Goal: Task Accomplishment & Management: Manage account settings

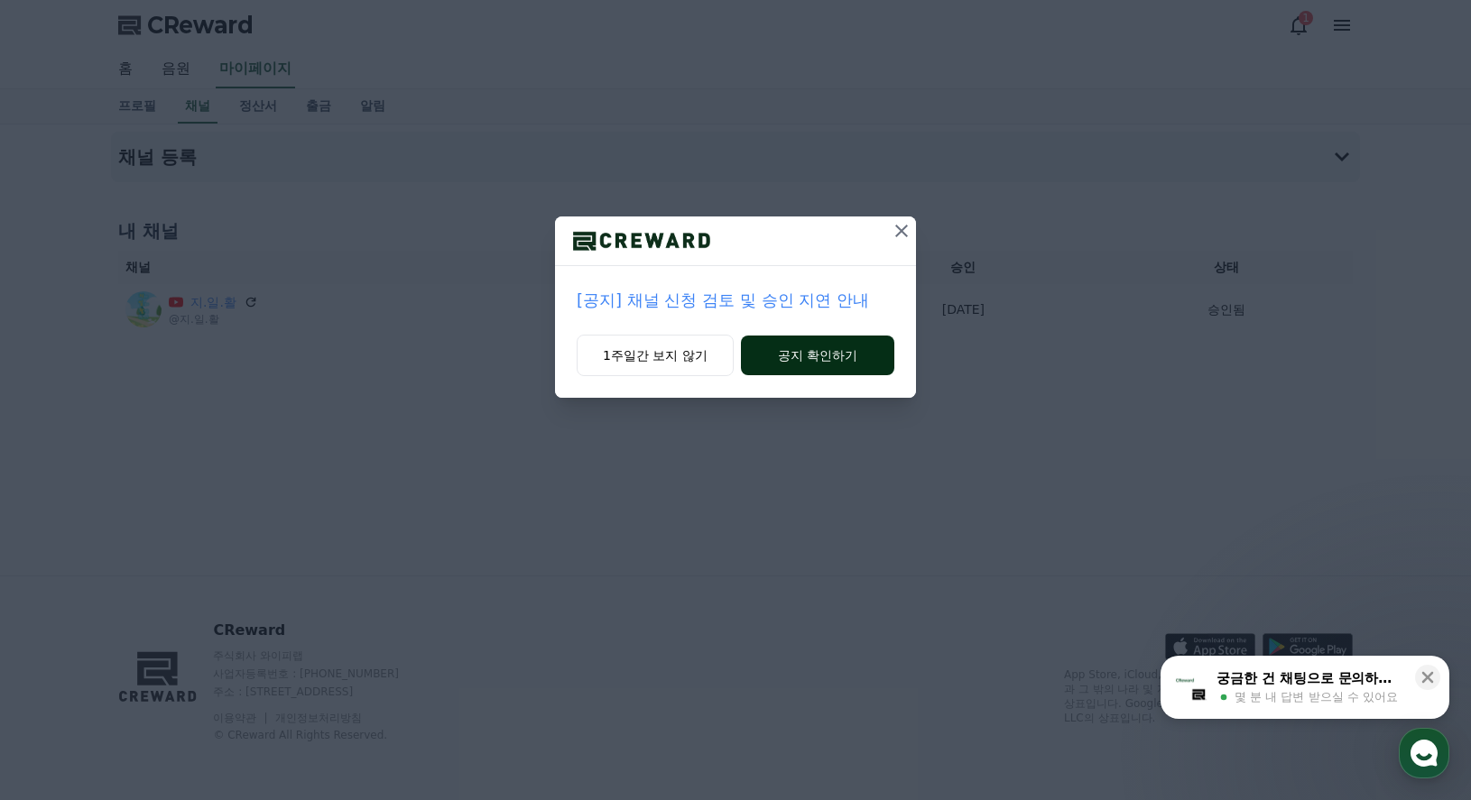
click at [849, 358] on button "공지 확인하기" at bounding box center [817, 356] width 153 height 40
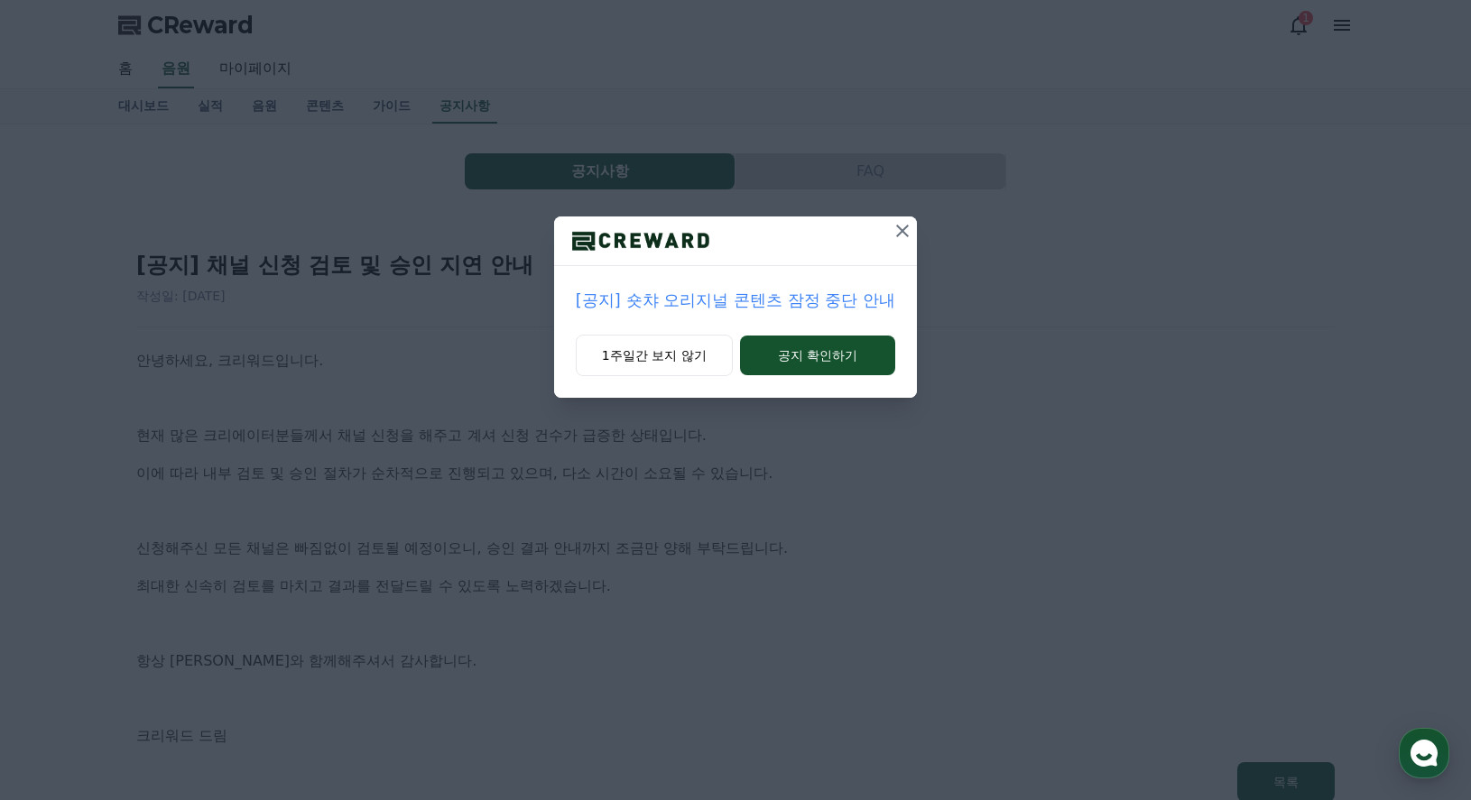
click at [849, 358] on button "공지 확인하기" at bounding box center [818, 356] width 156 height 40
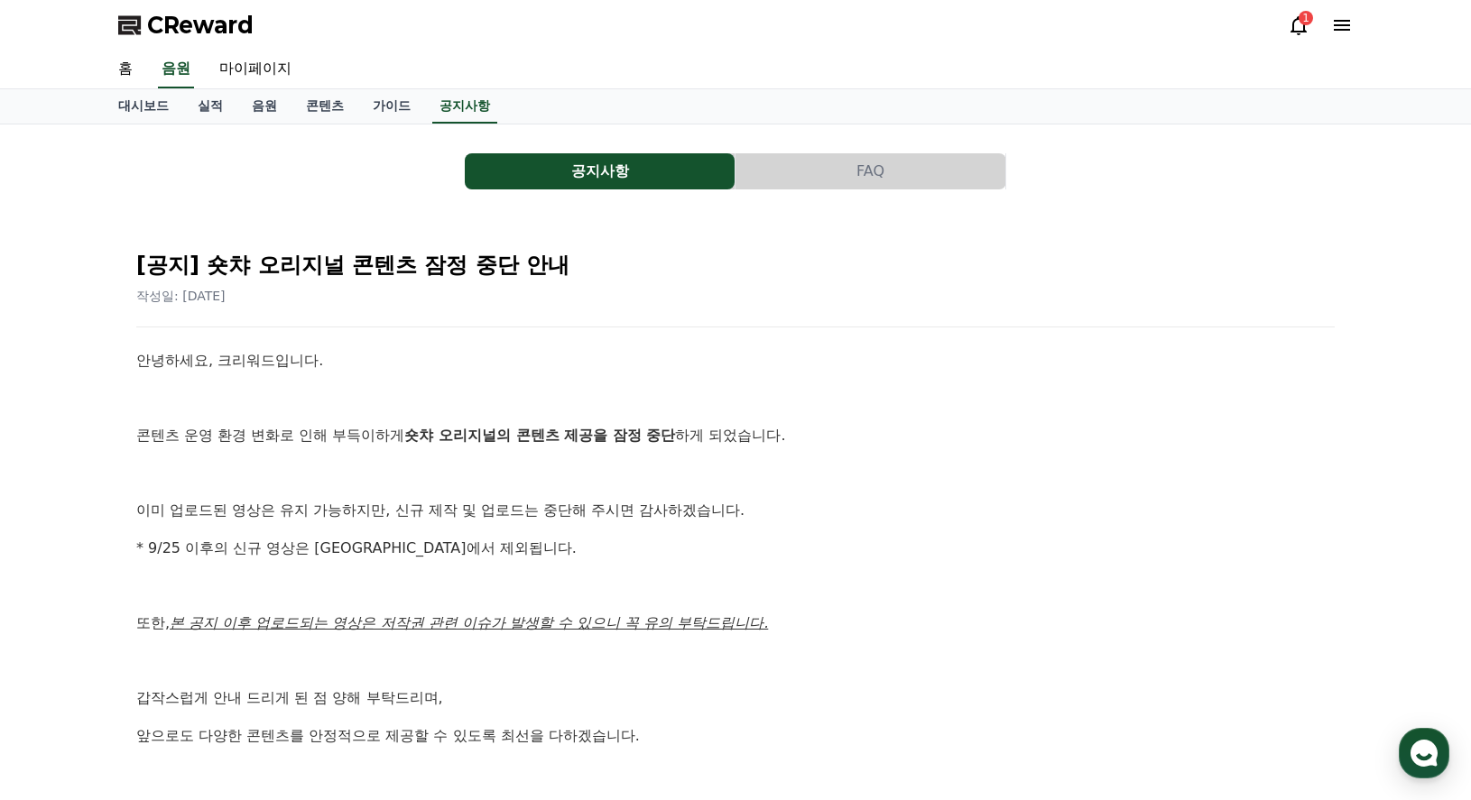
click at [1306, 23] on div "1" at bounding box center [1305, 18] width 14 height 14
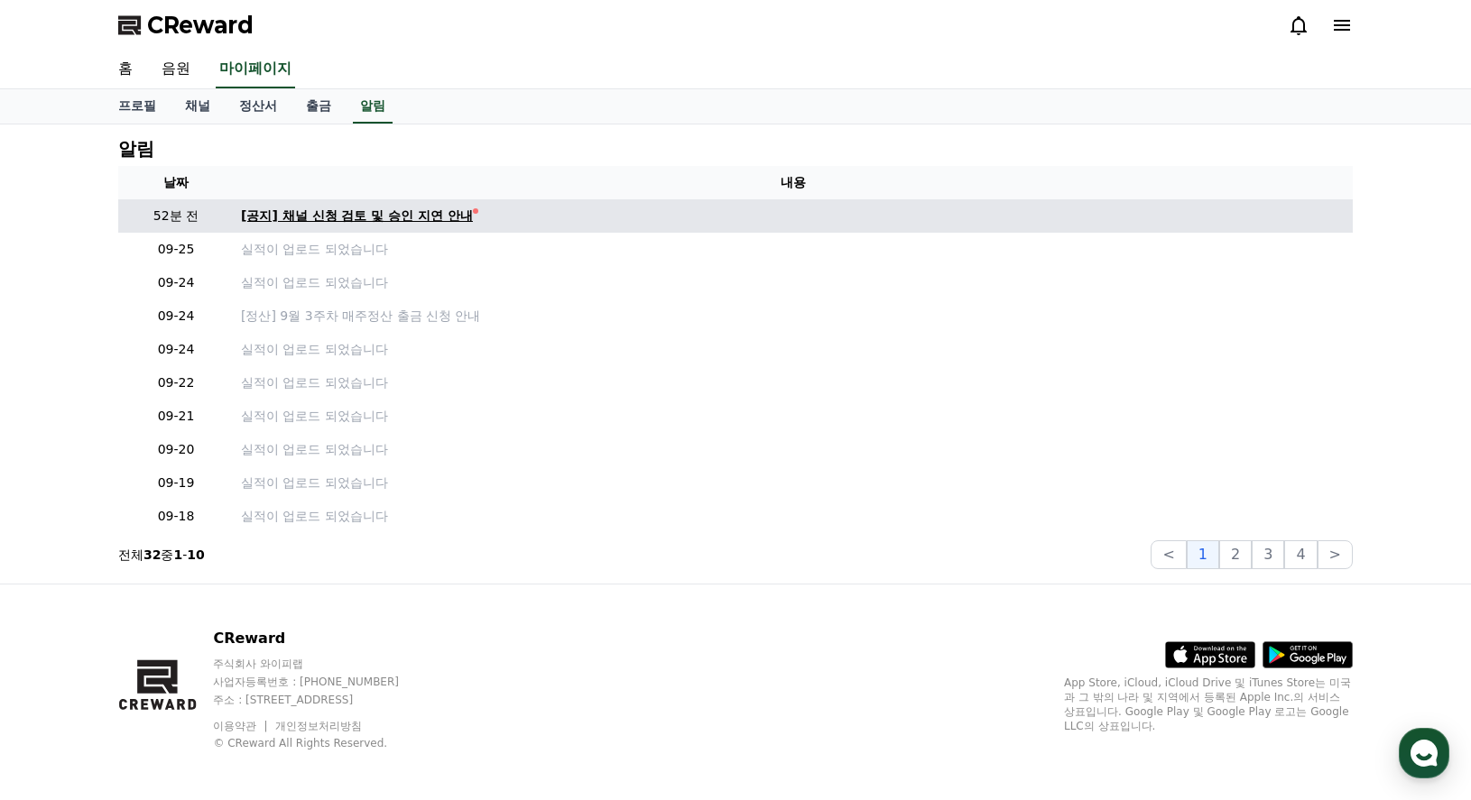
click at [438, 216] on div "[공지] 채널 신청 검토 및 승인 지연 안내" at bounding box center [357, 216] width 232 height 19
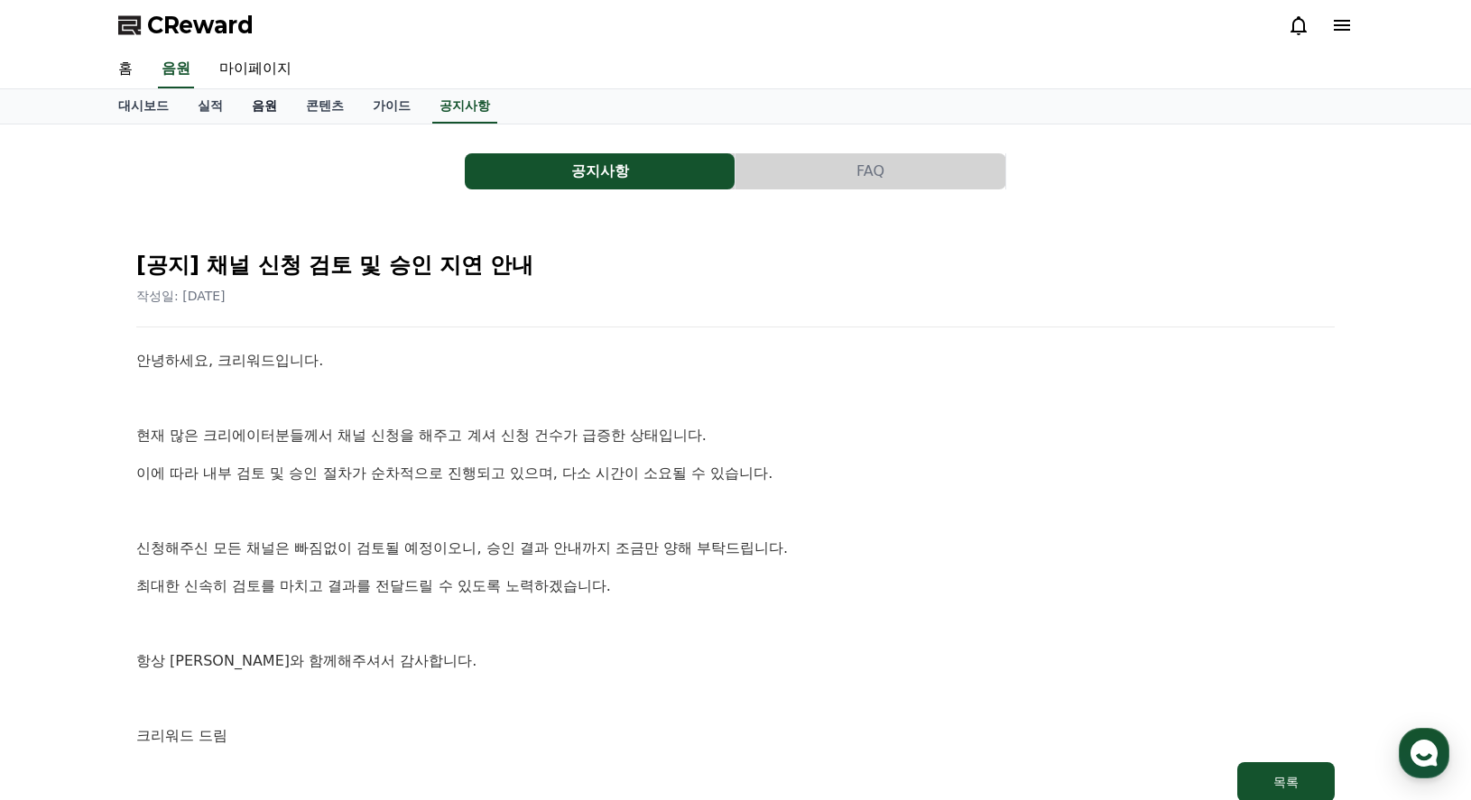
click at [277, 108] on link "음원" at bounding box center [264, 106] width 54 height 34
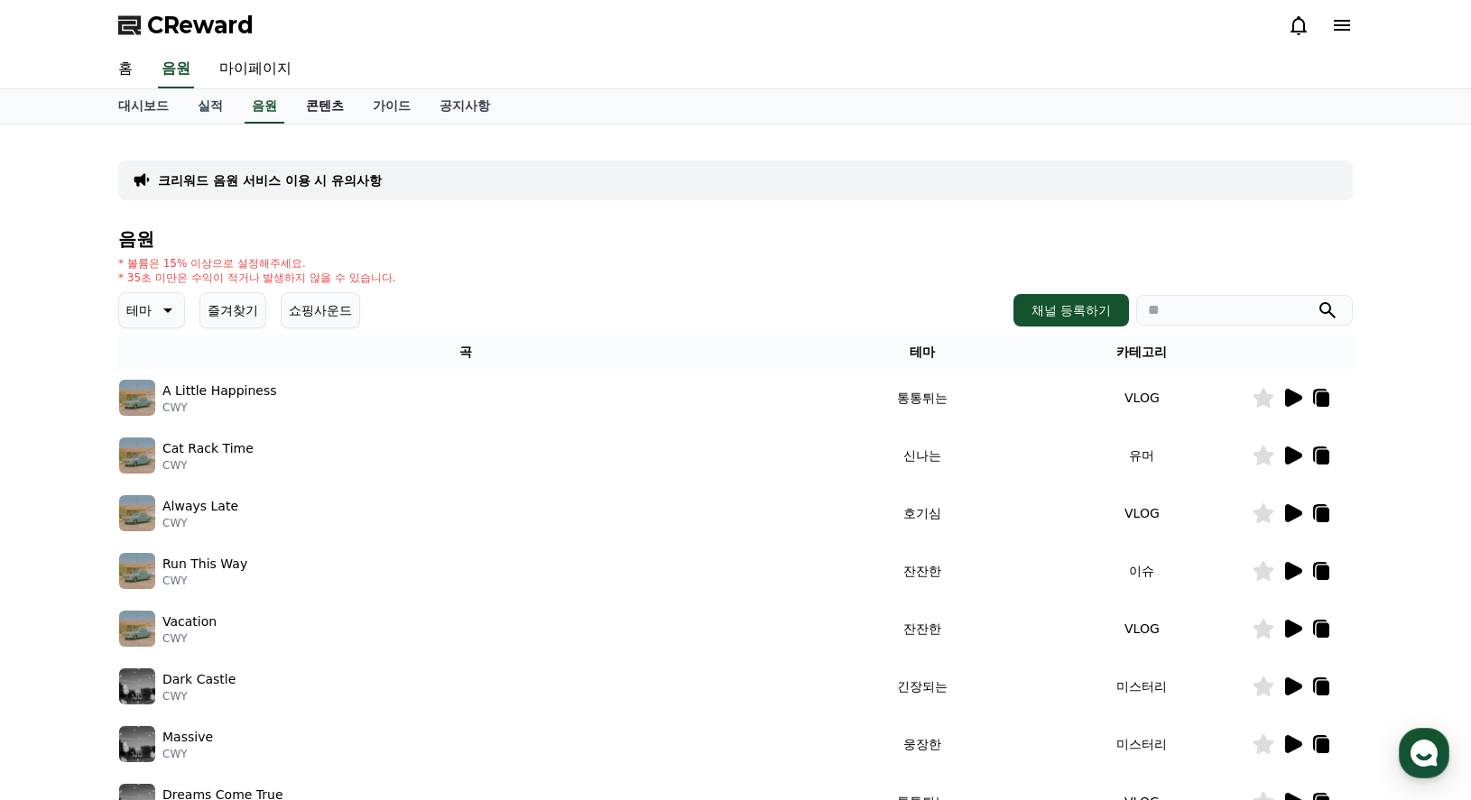
click at [319, 97] on link "콘텐츠" at bounding box center [324, 106] width 67 height 34
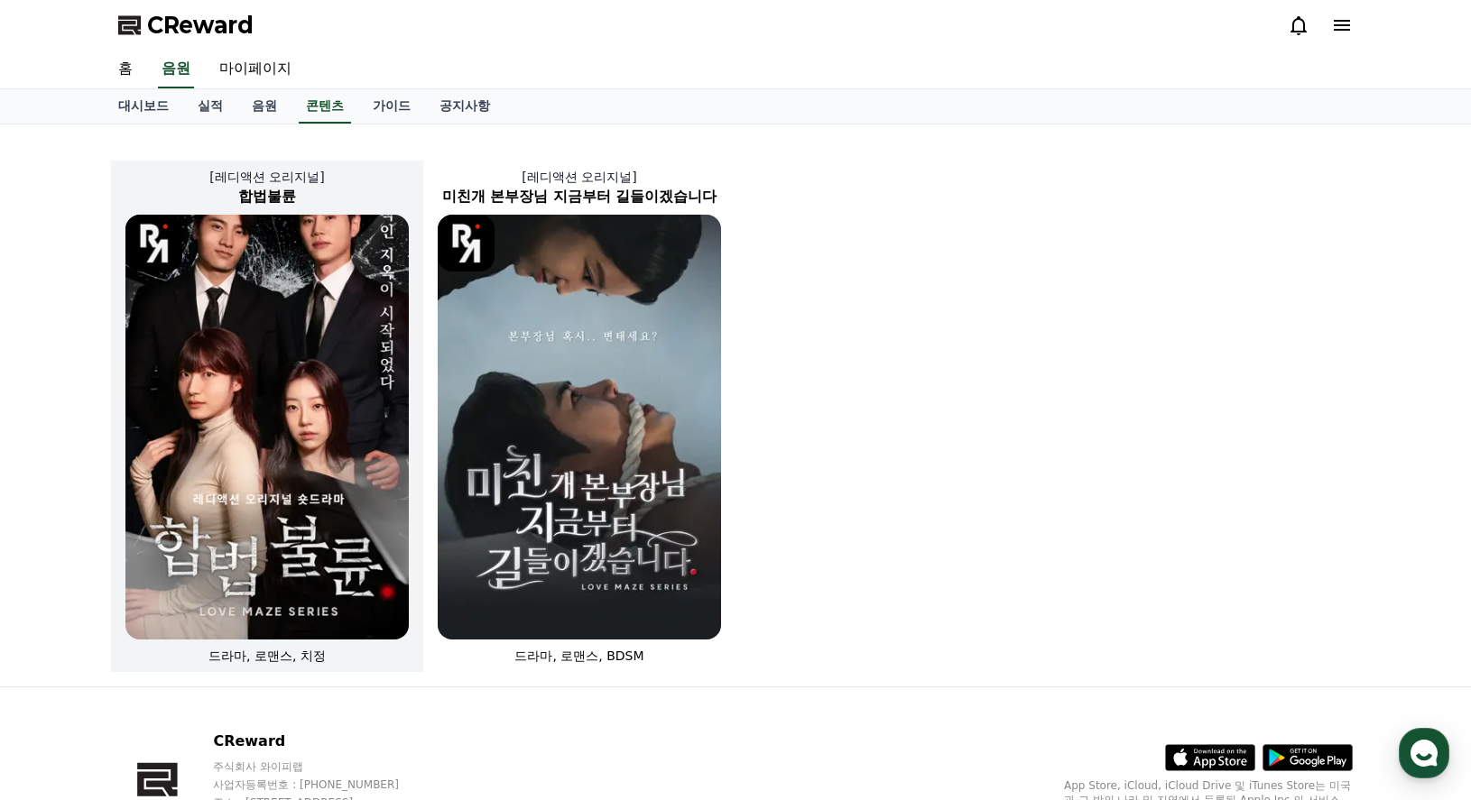
click at [320, 424] on img at bounding box center [266, 427] width 283 height 425
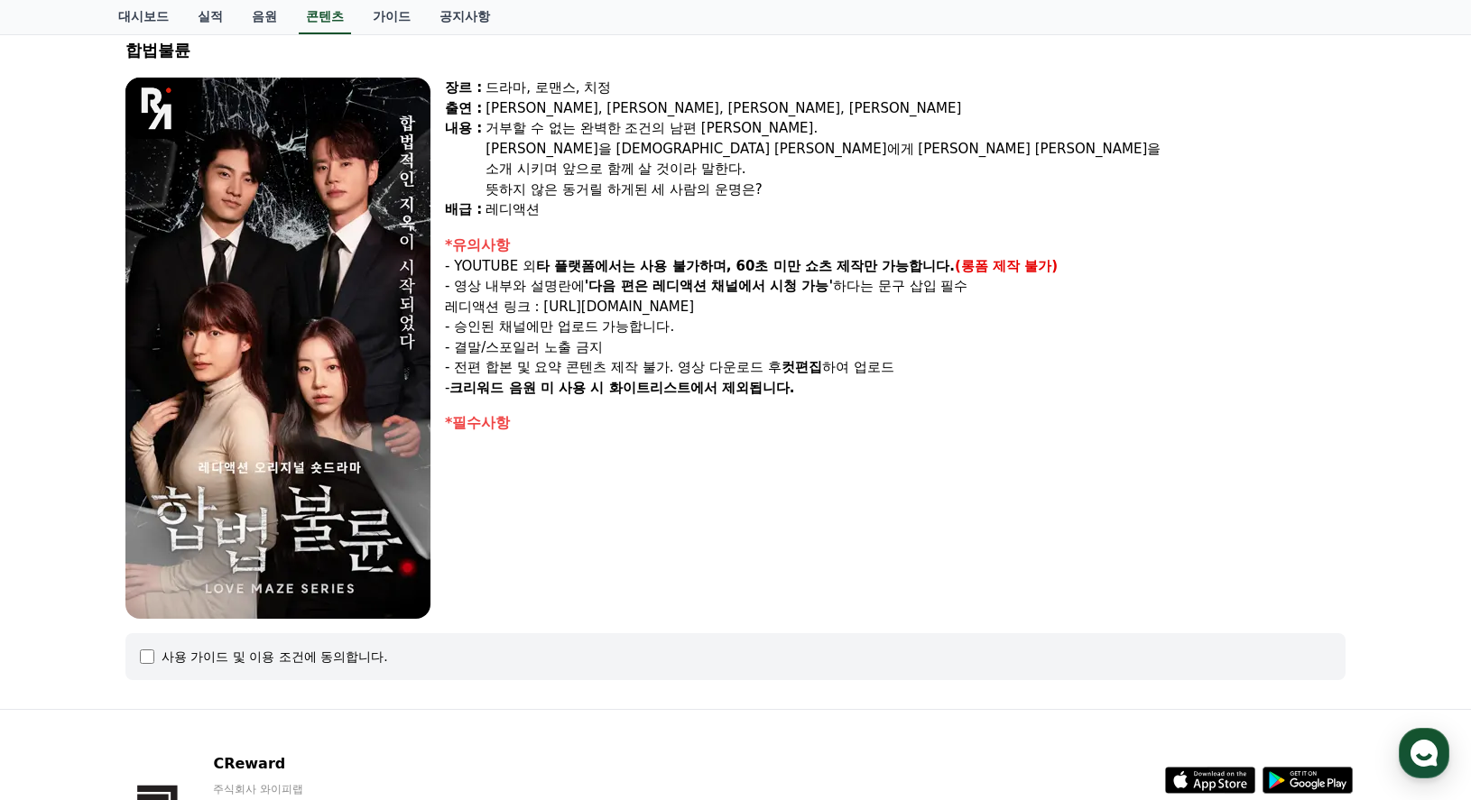
scroll to position [249, 0]
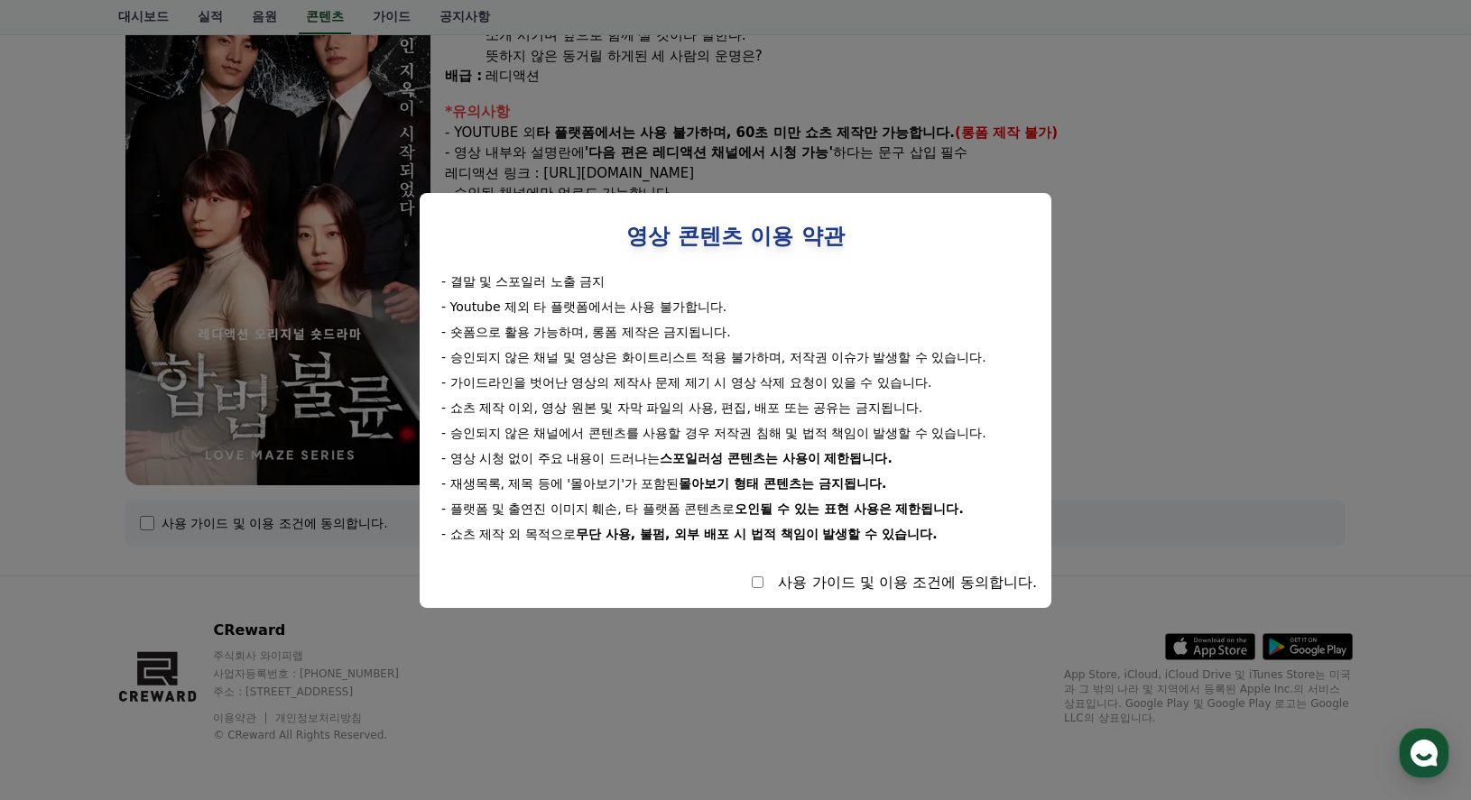
select select
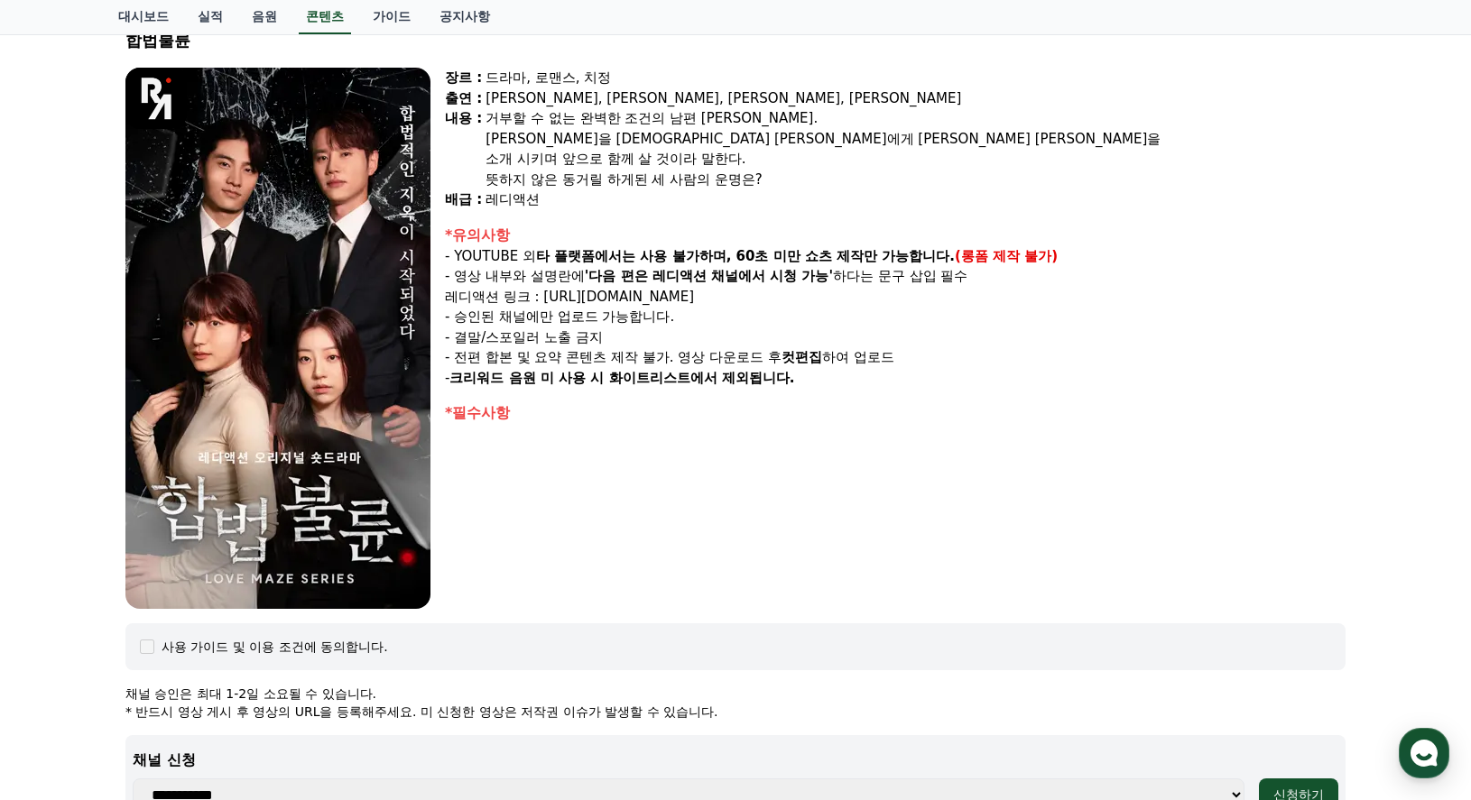
scroll to position [0, 0]
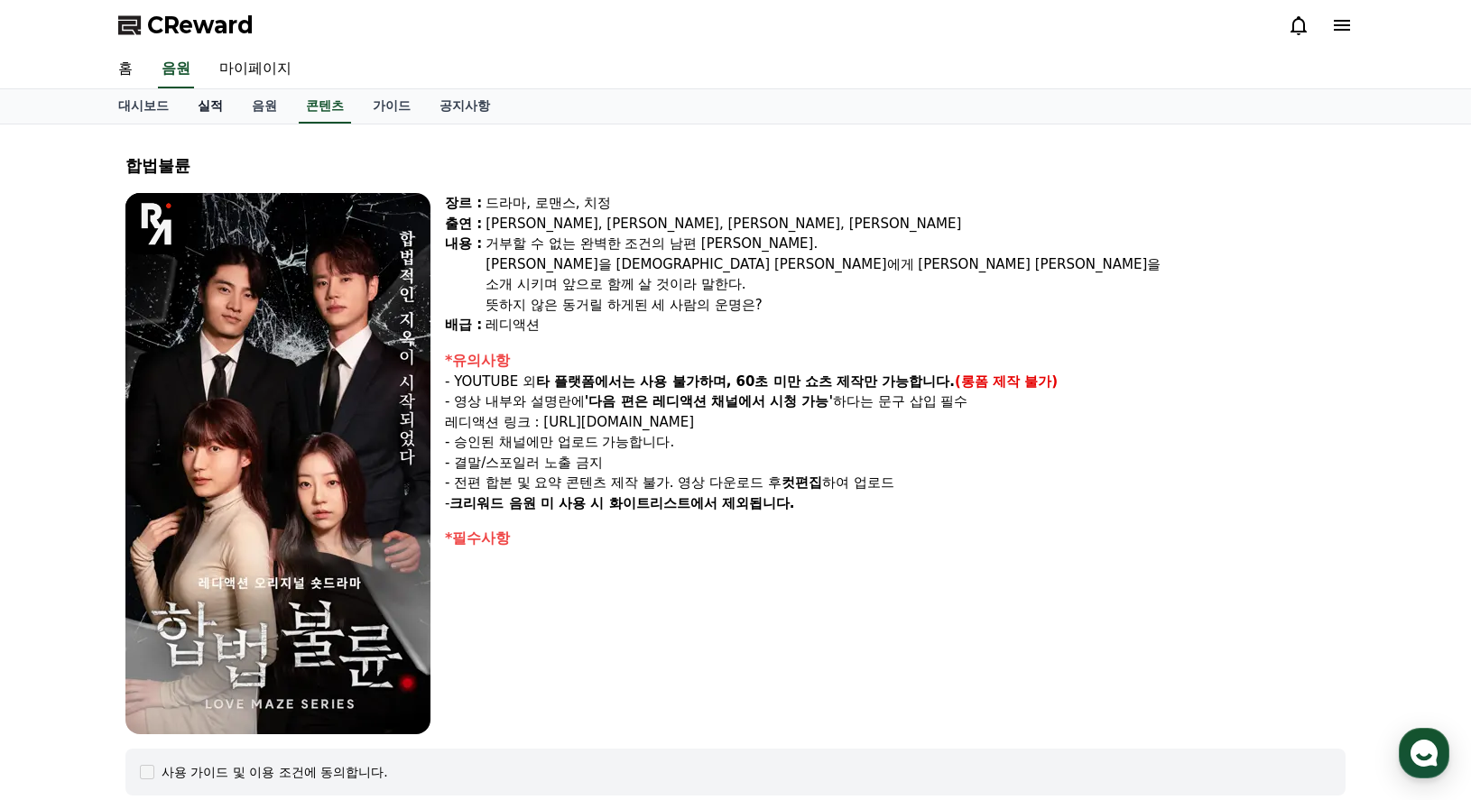
click at [205, 101] on link "실적" at bounding box center [210, 106] width 54 height 34
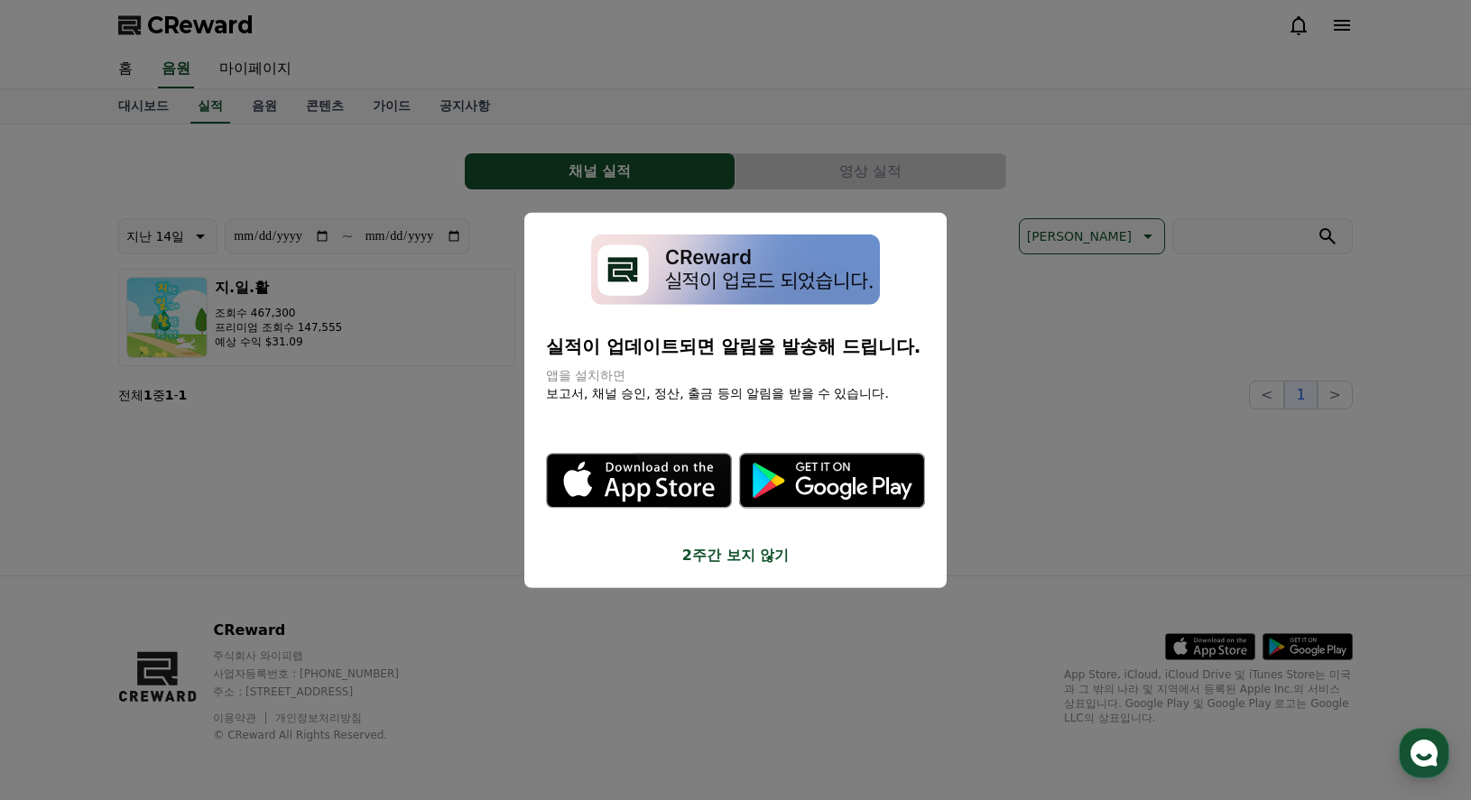
click at [713, 549] on button "2주간 보지 않기" at bounding box center [735, 556] width 379 height 22
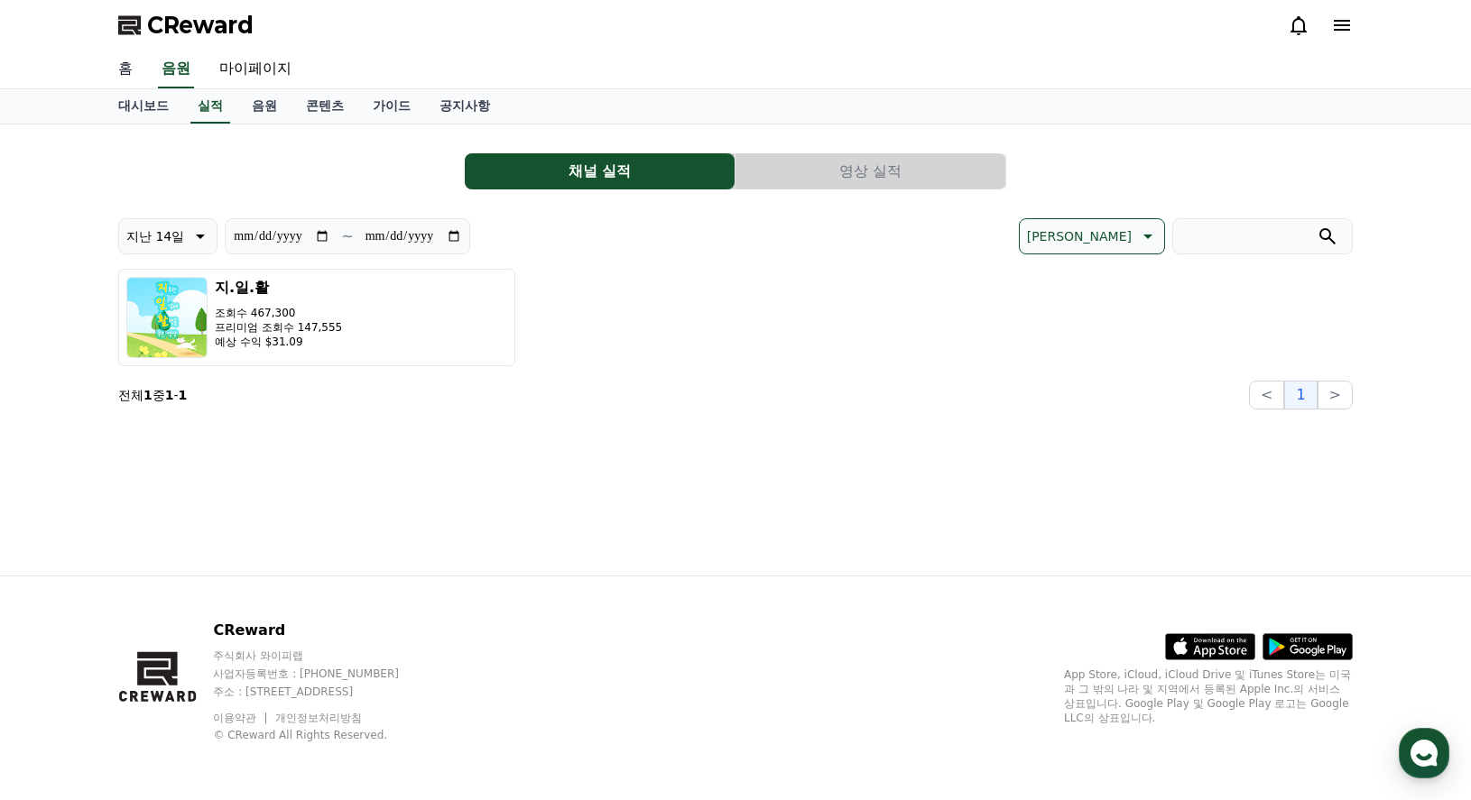
click at [132, 74] on link "홈" at bounding box center [125, 70] width 43 height 38
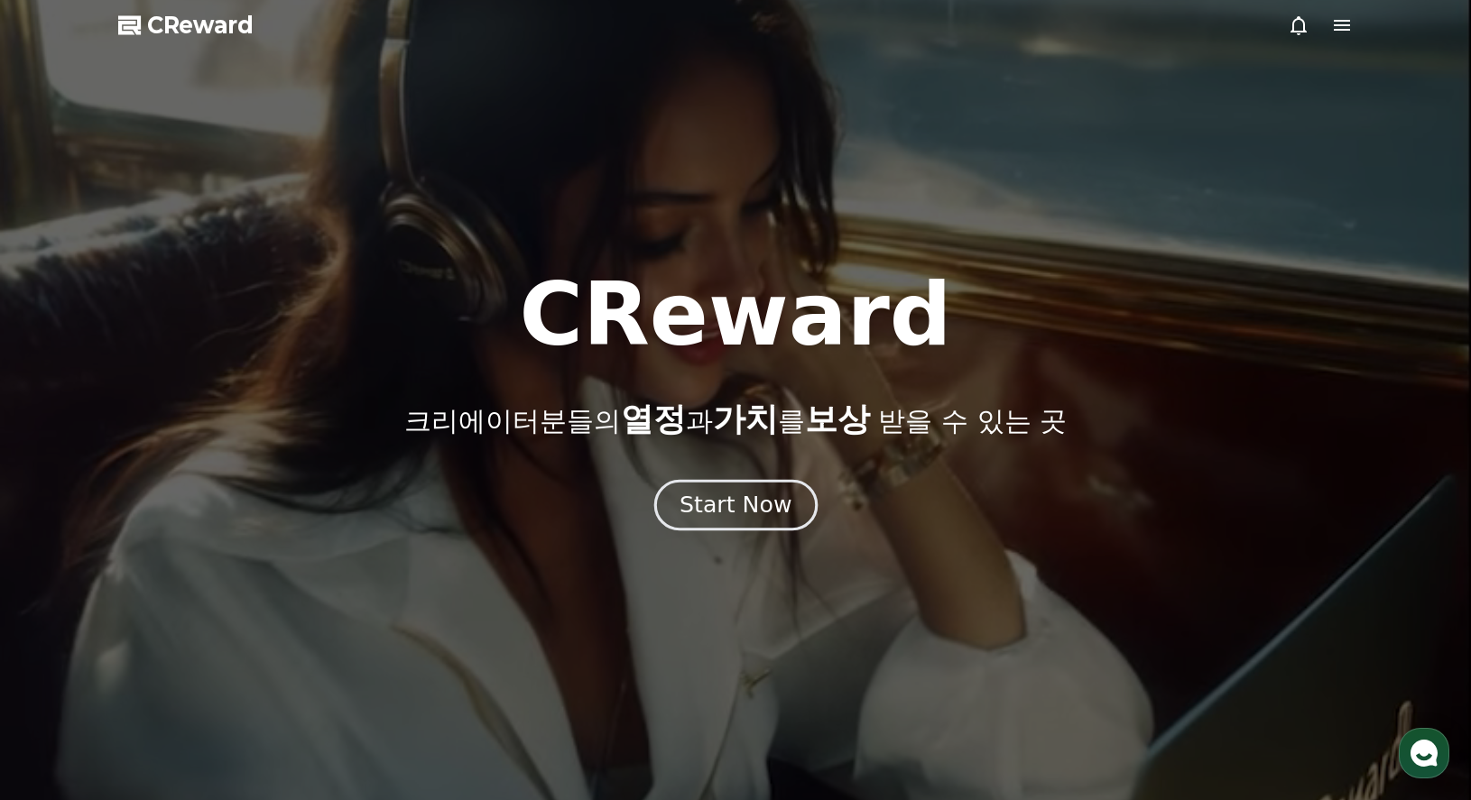
click at [695, 499] on div "Start Now" at bounding box center [735, 505] width 112 height 31
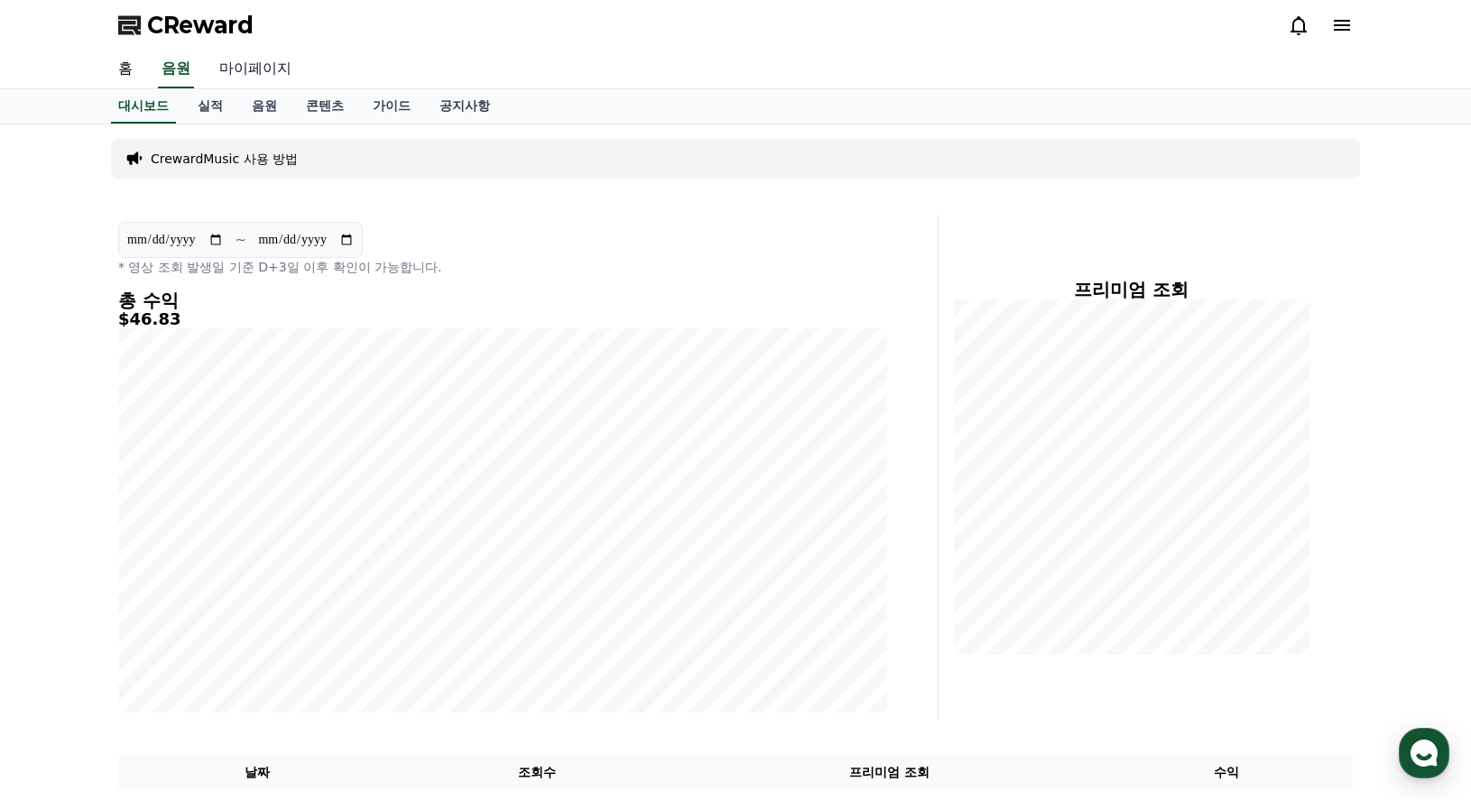
click at [273, 71] on link "마이페이지" at bounding box center [255, 70] width 101 height 38
select select "**********"
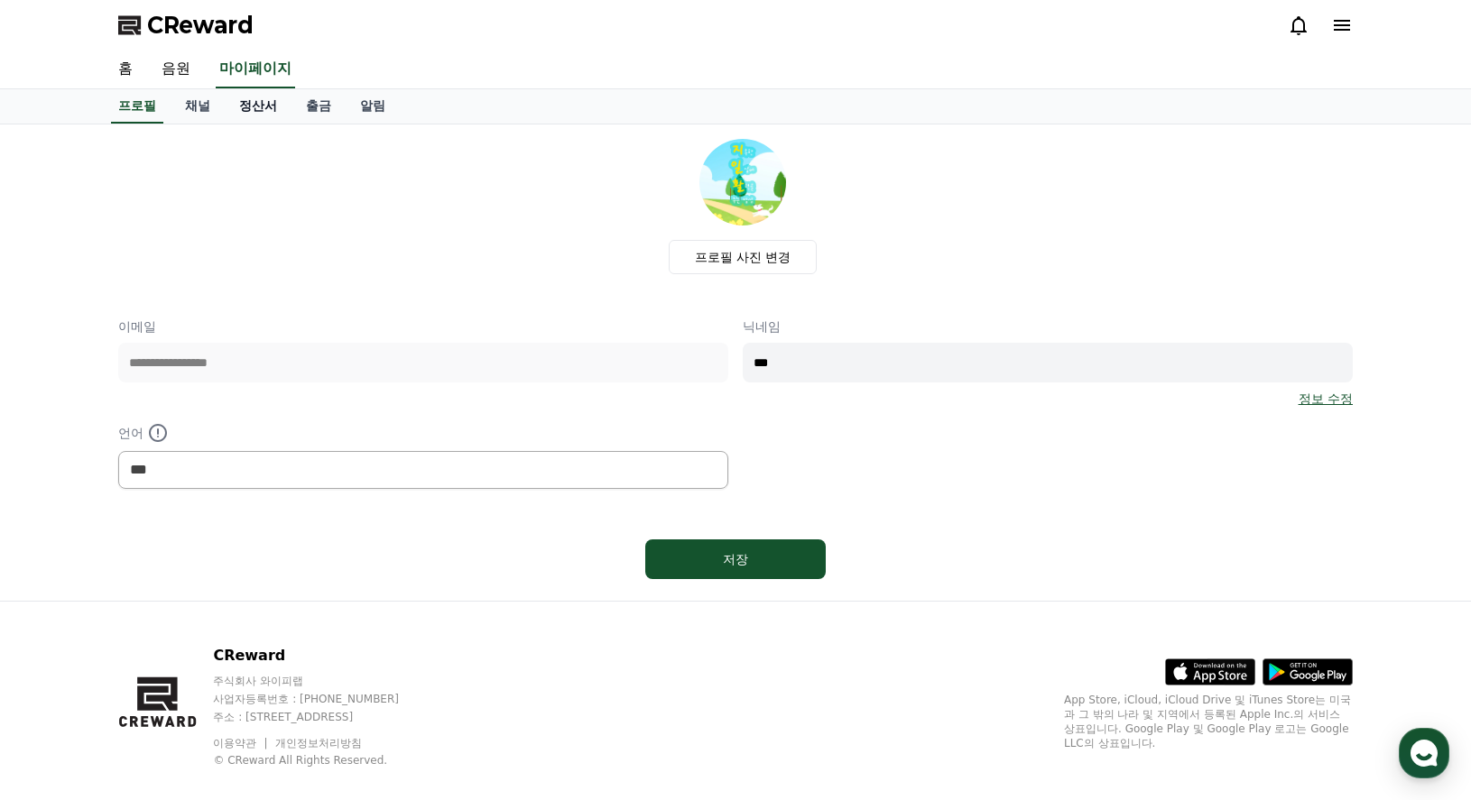
click at [247, 111] on link "정산서" at bounding box center [258, 106] width 67 height 34
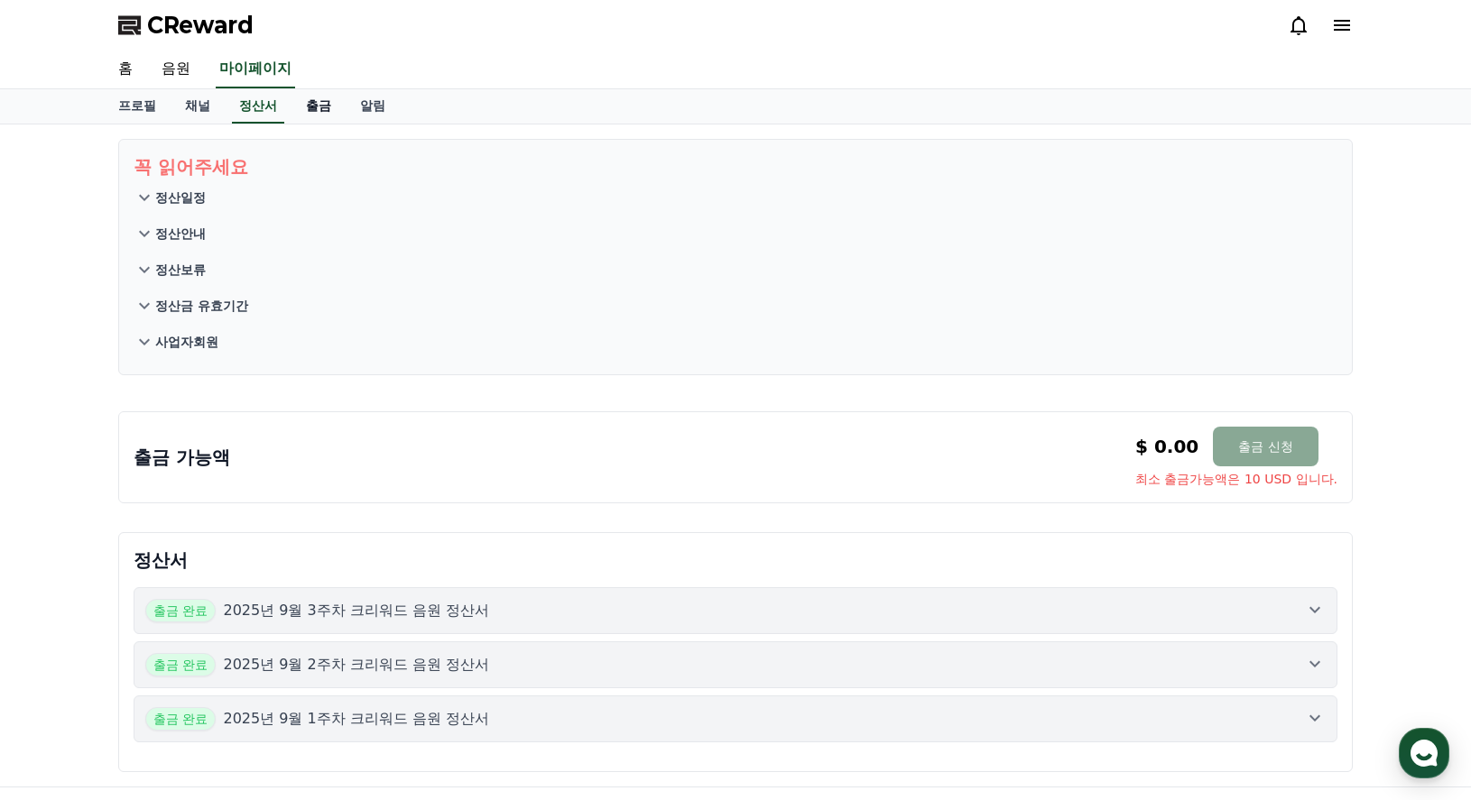
click at [311, 109] on link "출금" at bounding box center [318, 106] width 54 height 34
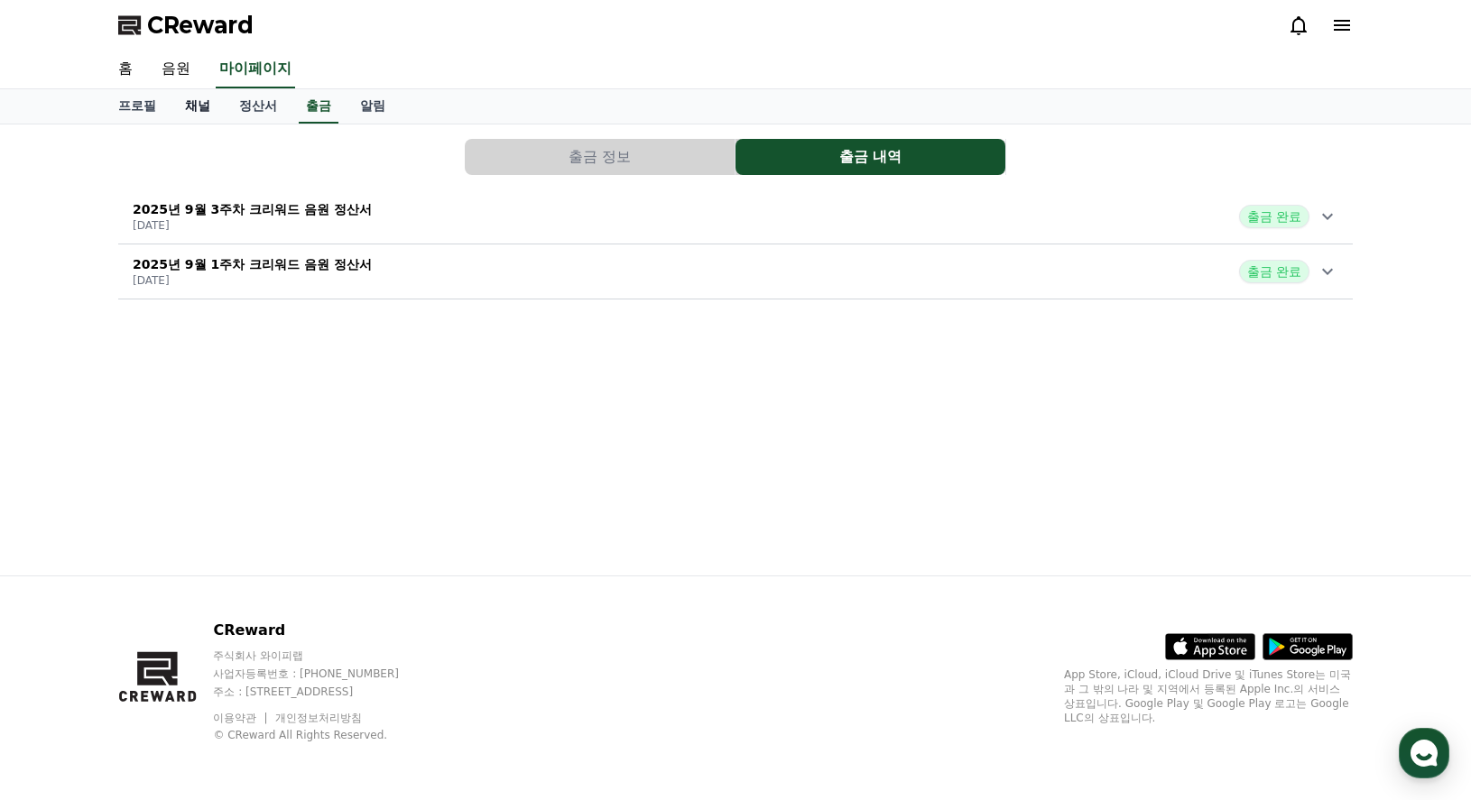
click at [200, 109] on link "채널" at bounding box center [198, 106] width 54 height 34
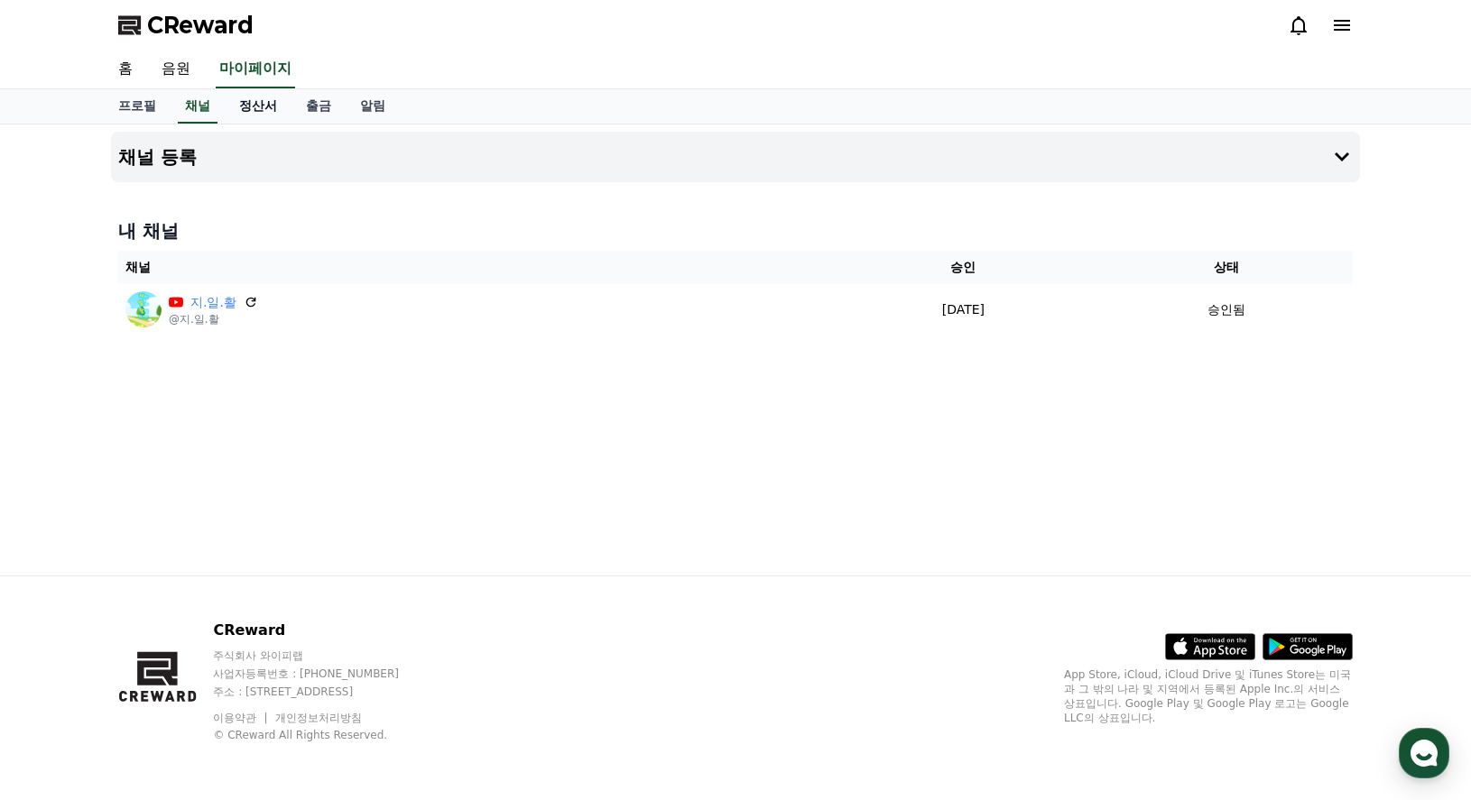
click at [249, 103] on link "정산서" at bounding box center [258, 106] width 67 height 34
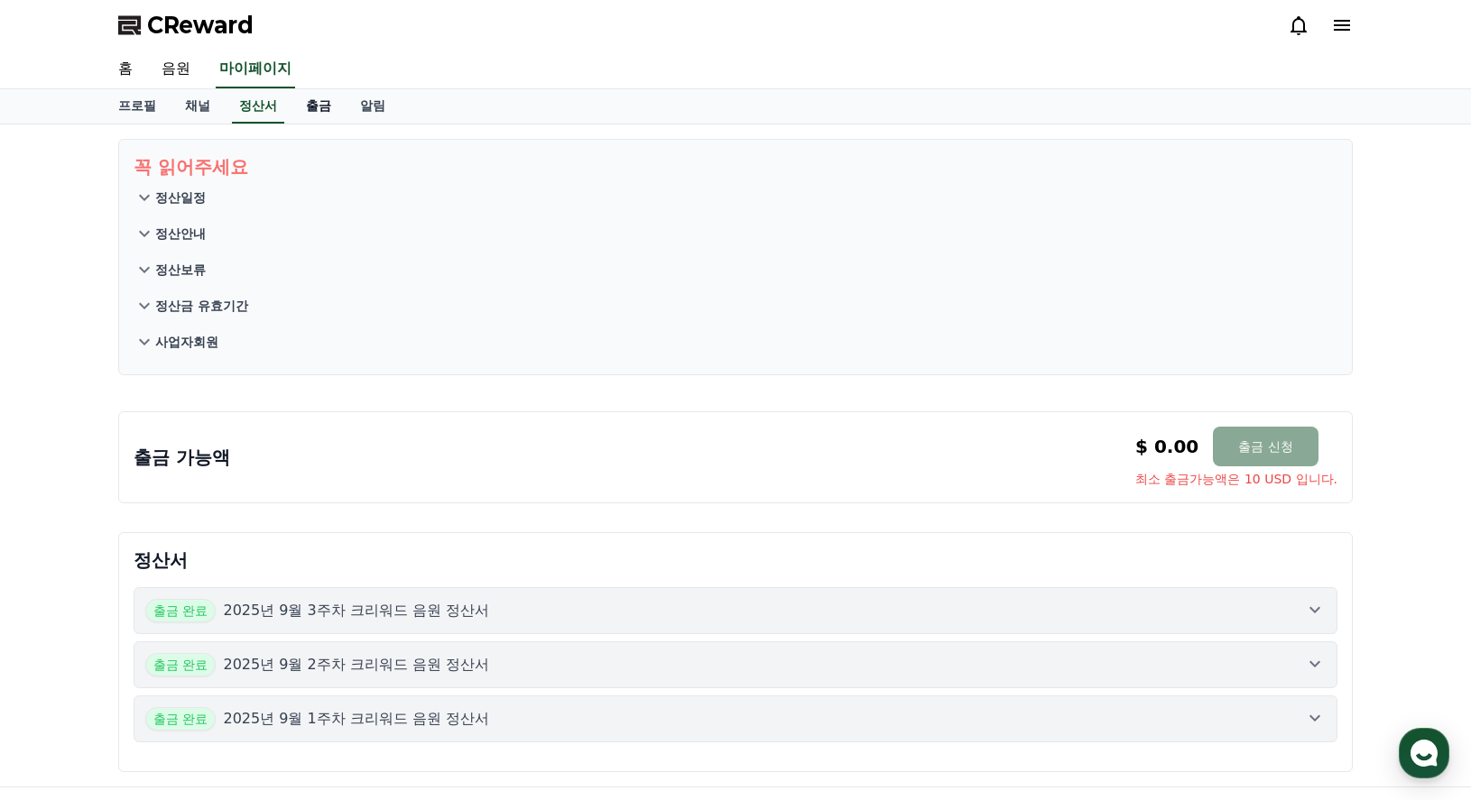
click at [307, 104] on link "출금" at bounding box center [318, 106] width 54 height 34
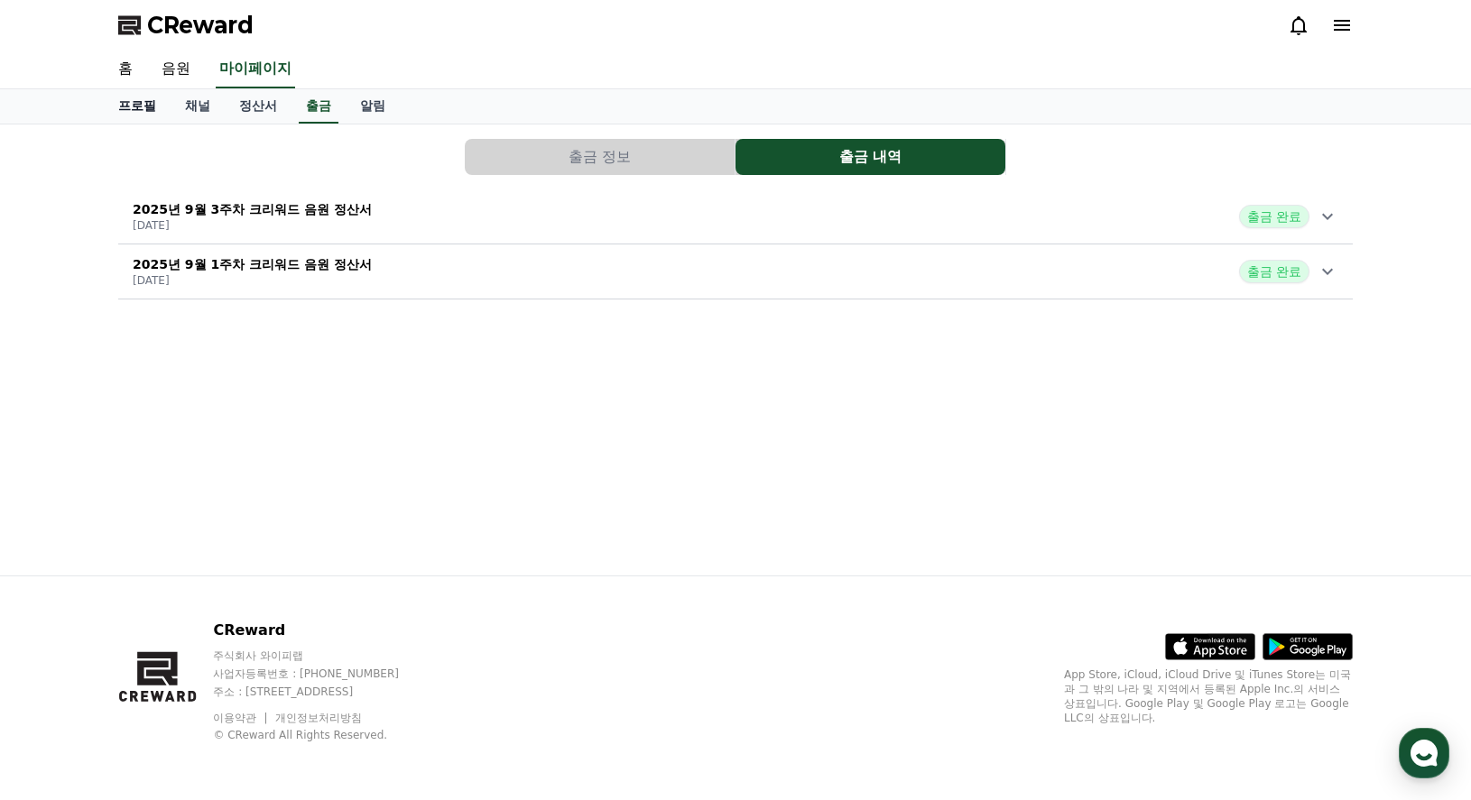
click at [152, 106] on link "프로필" at bounding box center [137, 106] width 67 height 34
select select "**********"
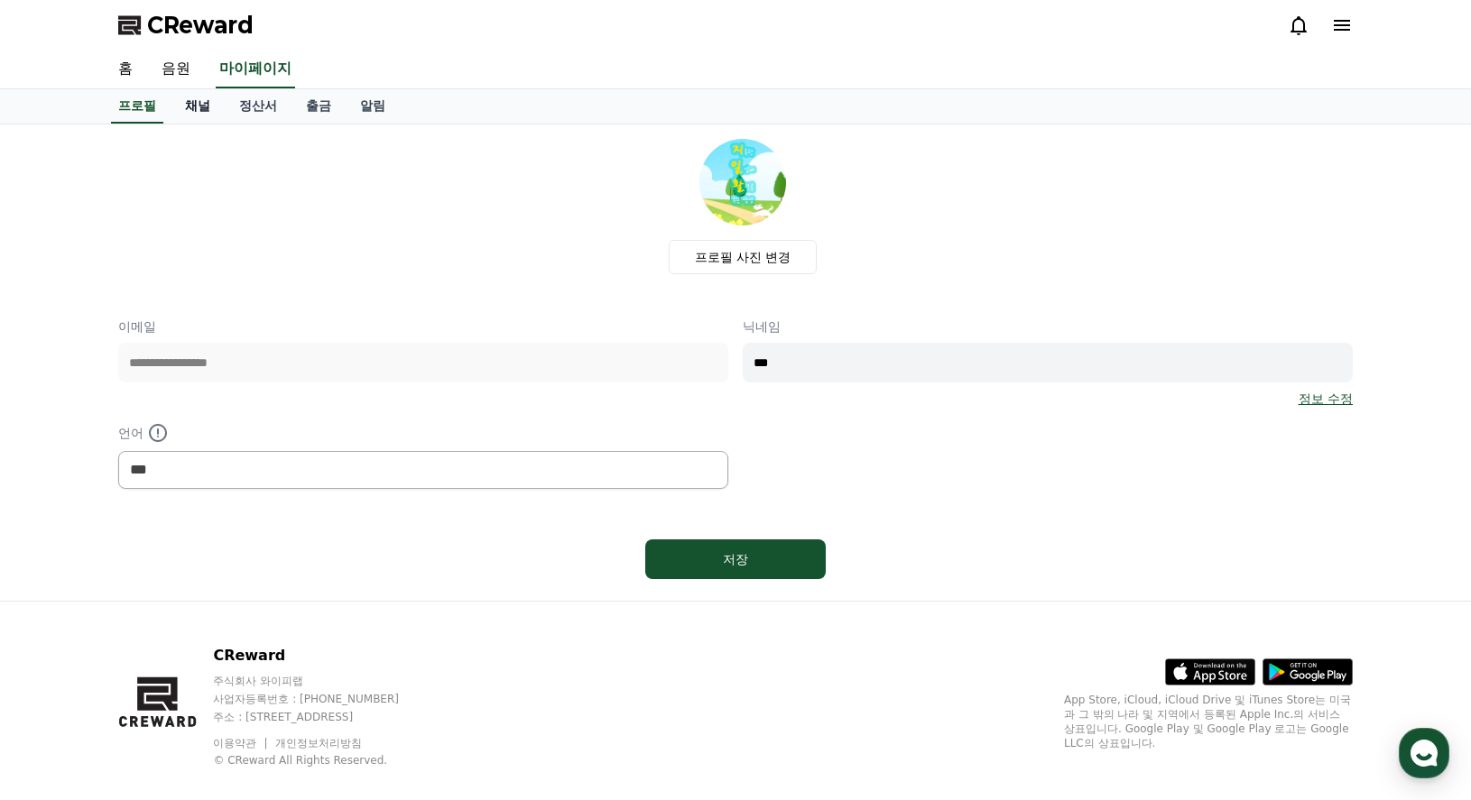
click at [215, 107] on link "채널" at bounding box center [198, 106] width 54 height 34
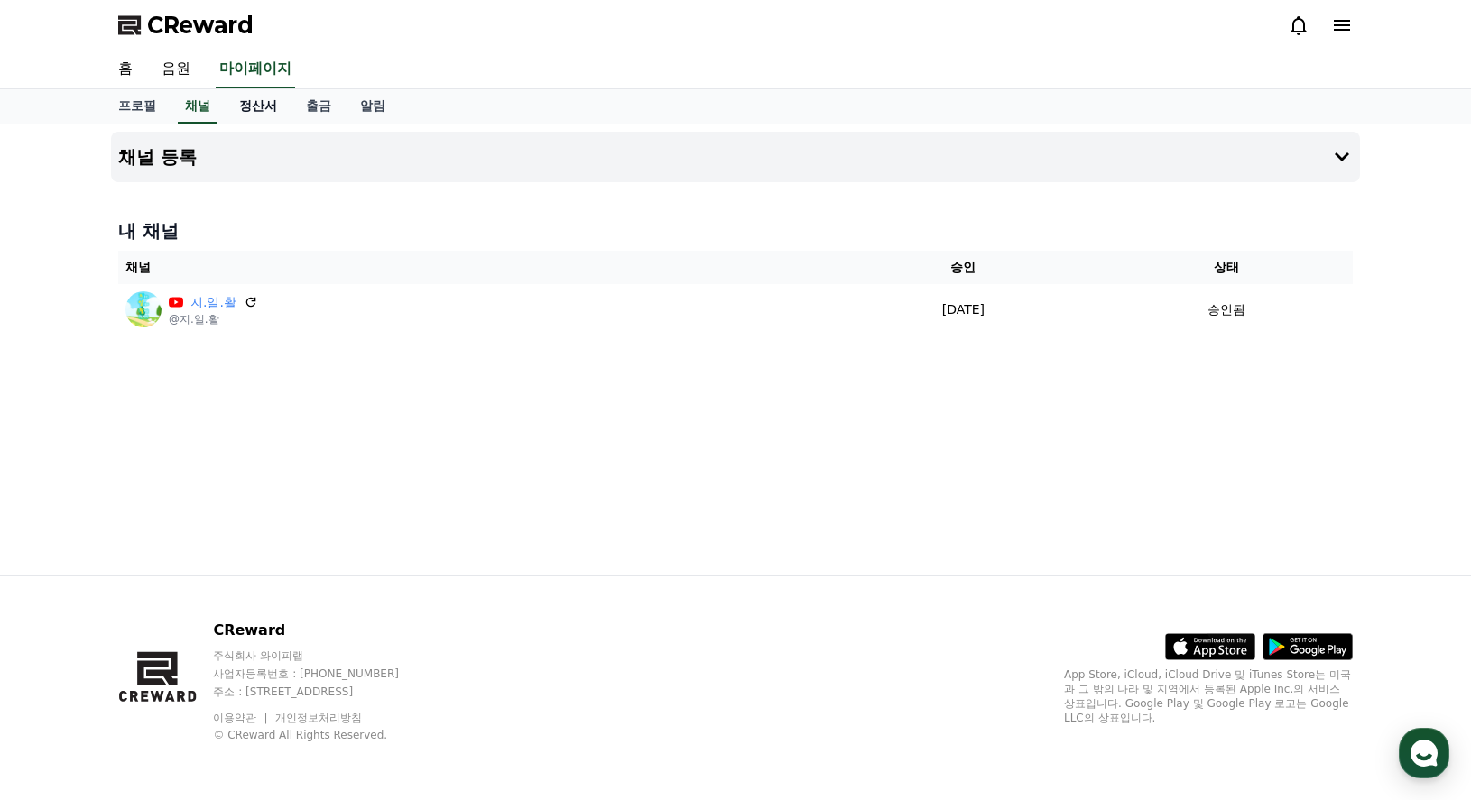
click at [260, 107] on link "정산서" at bounding box center [258, 106] width 67 height 34
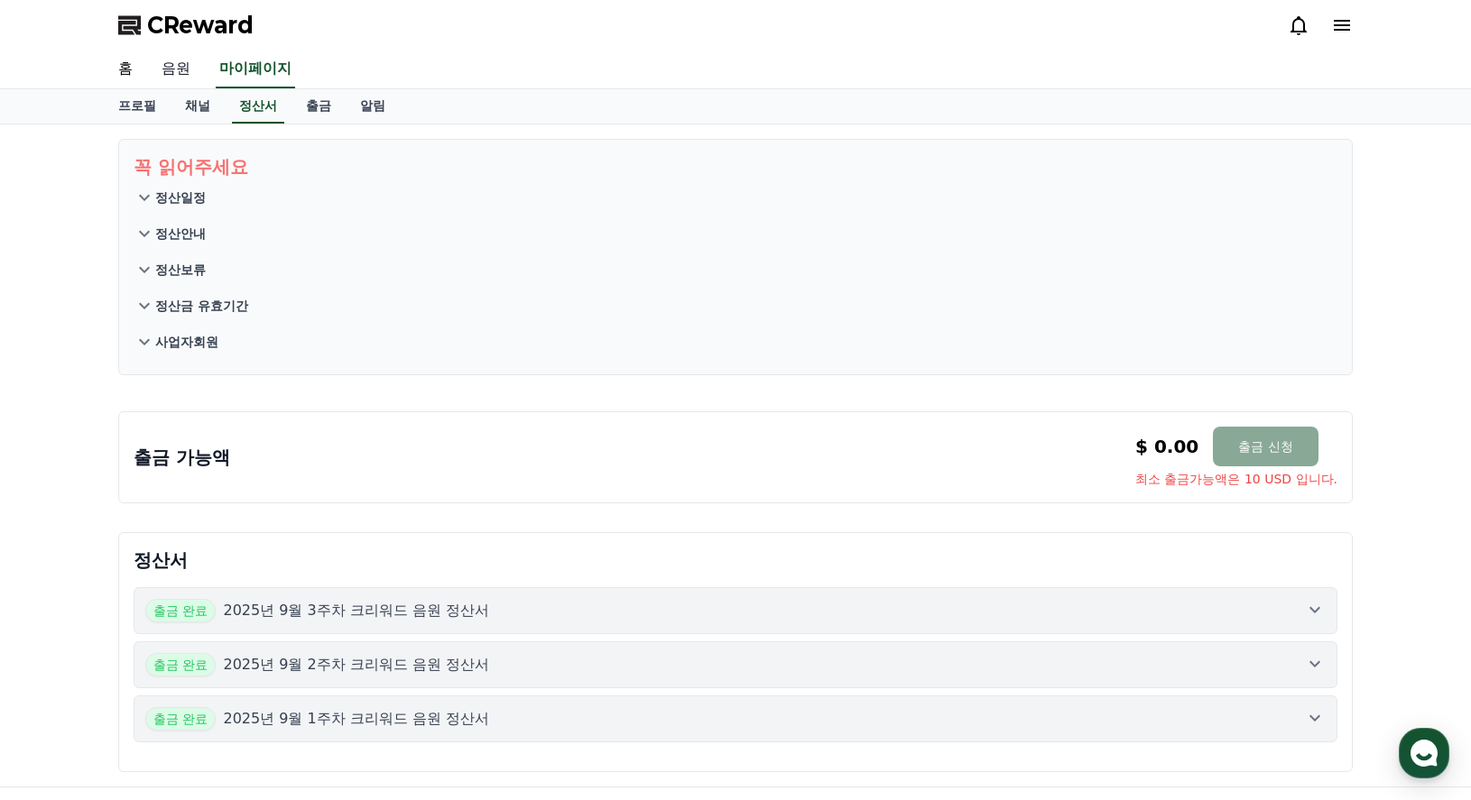
click at [189, 69] on link "음원" at bounding box center [176, 70] width 58 height 38
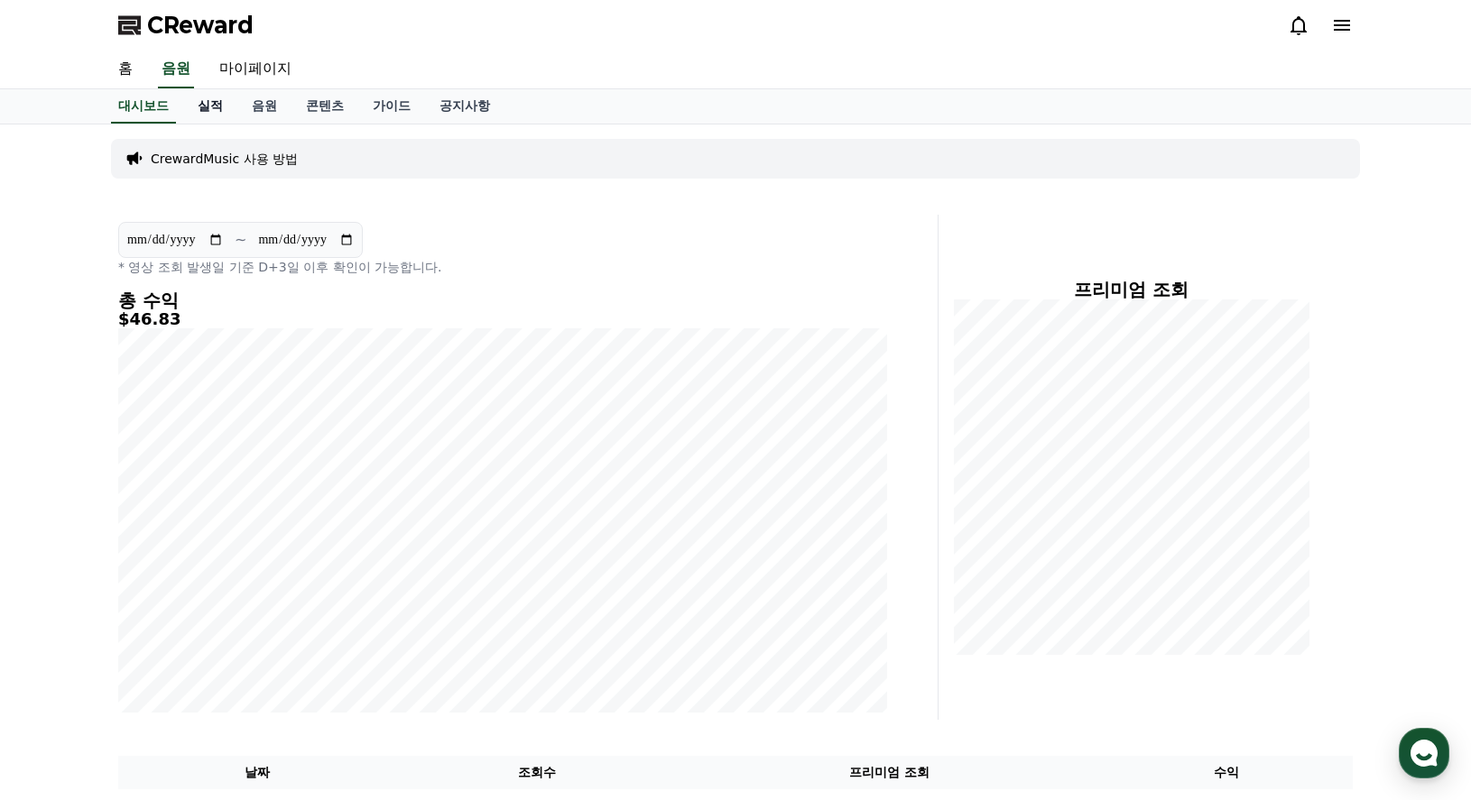
click at [207, 106] on link "실적" at bounding box center [210, 106] width 54 height 34
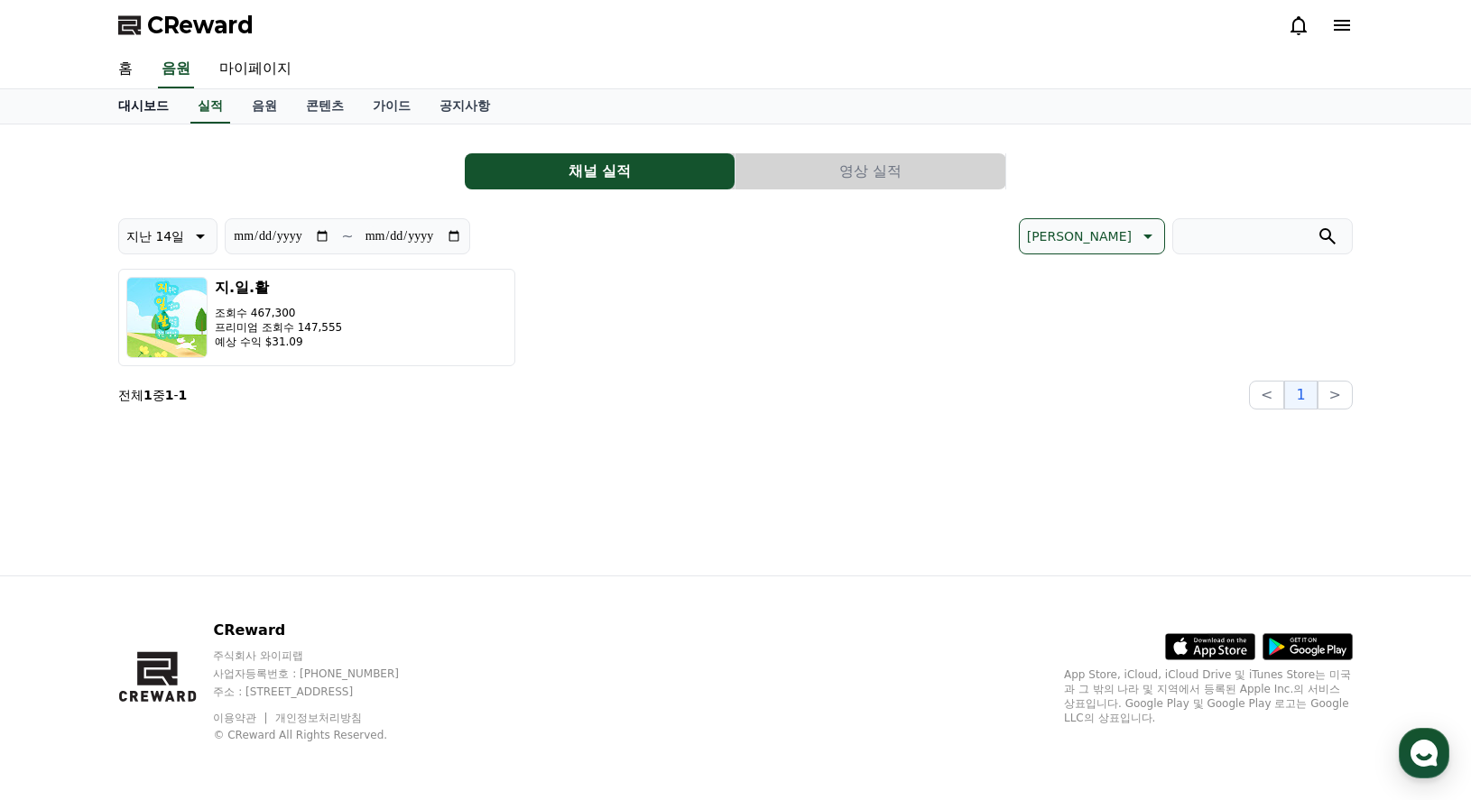
click at [161, 100] on link "대시보드" at bounding box center [143, 106] width 79 height 34
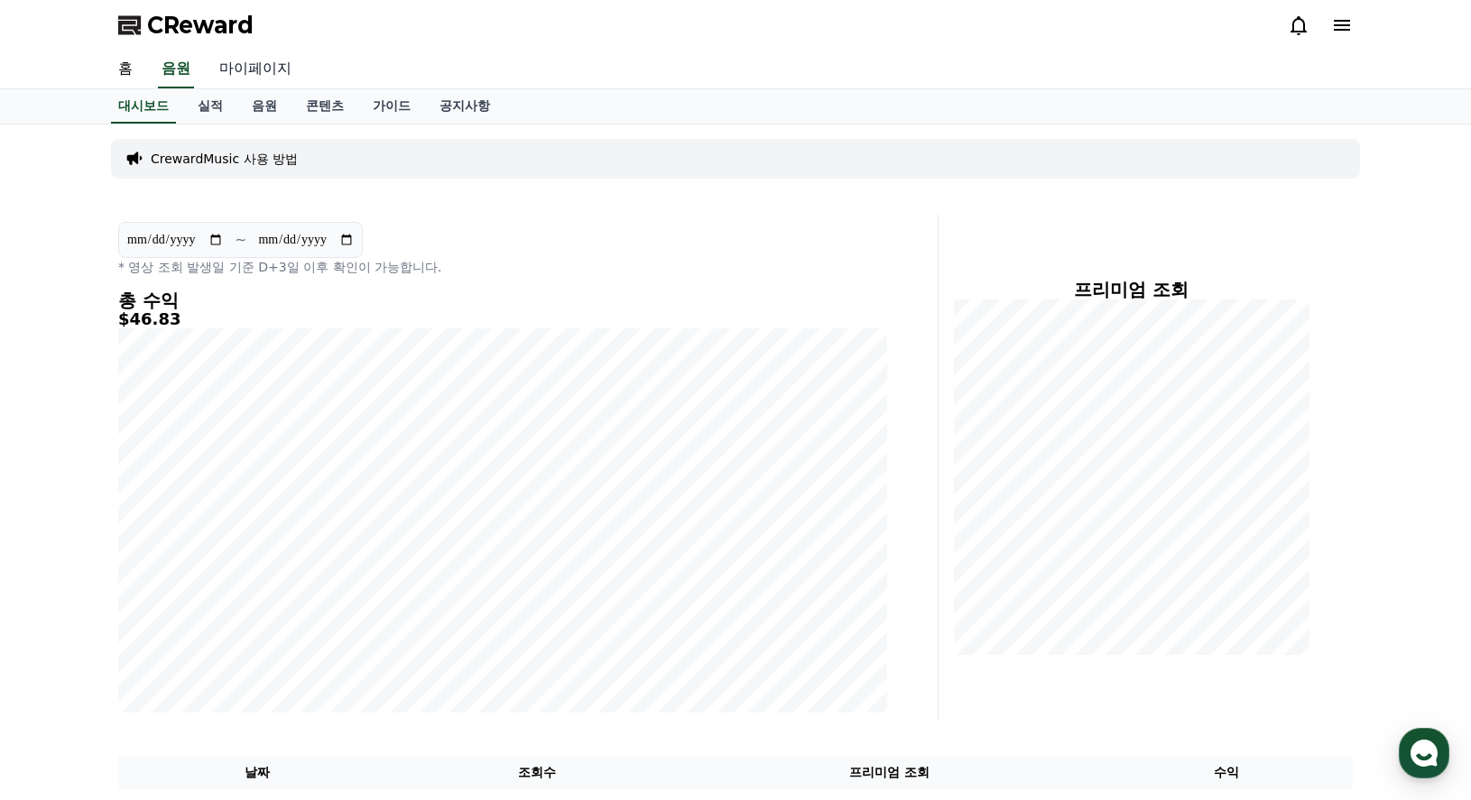
click at [235, 69] on link "마이페이지" at bounding box center [255, 70] width 101 height 38
select select "**********"
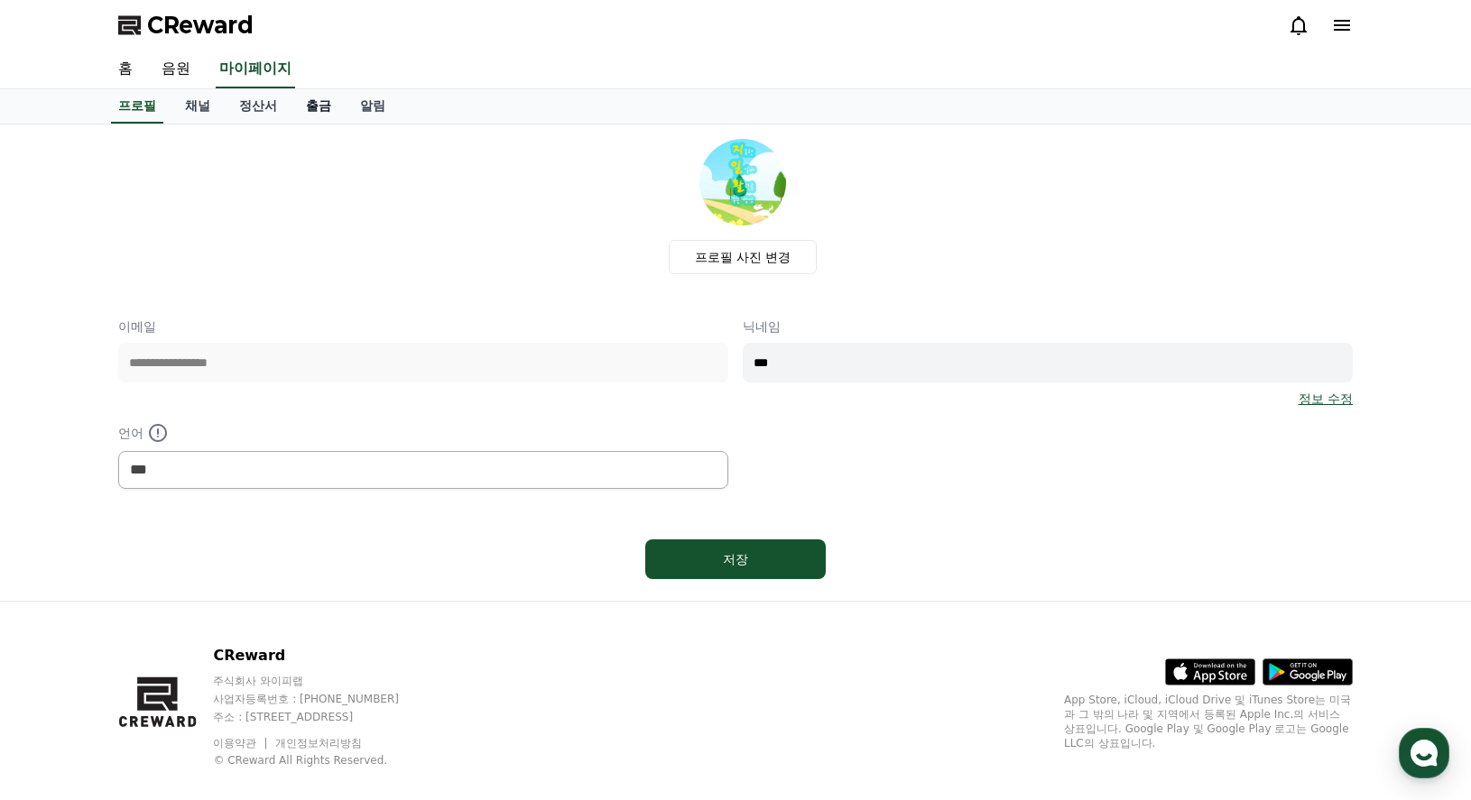
click at [312, 109] on link "출금" at bounding box center [318, 106] width 54 height 34
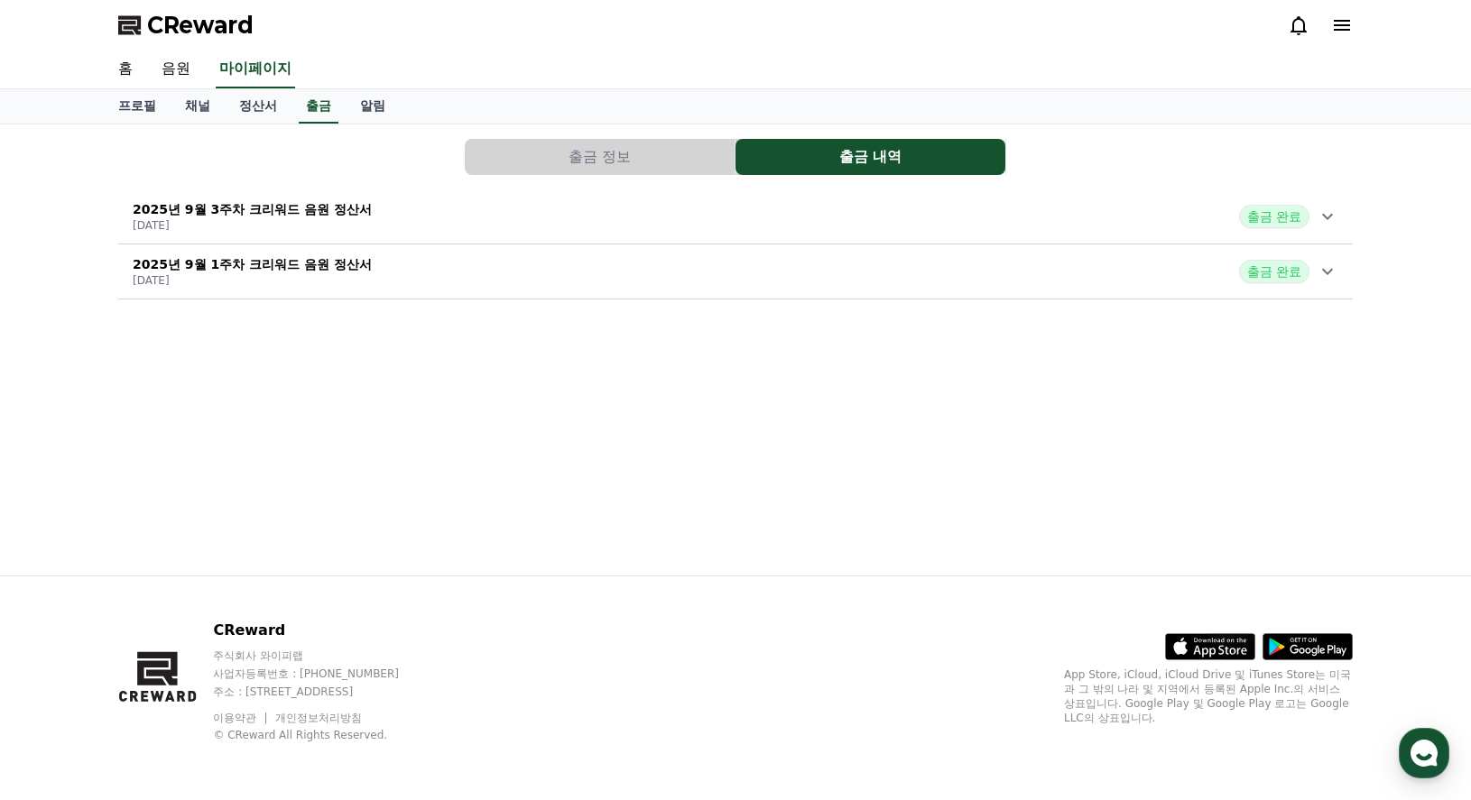
click at [1325, 217] on icon at bounding box center [1327, 217] width 11 height 6
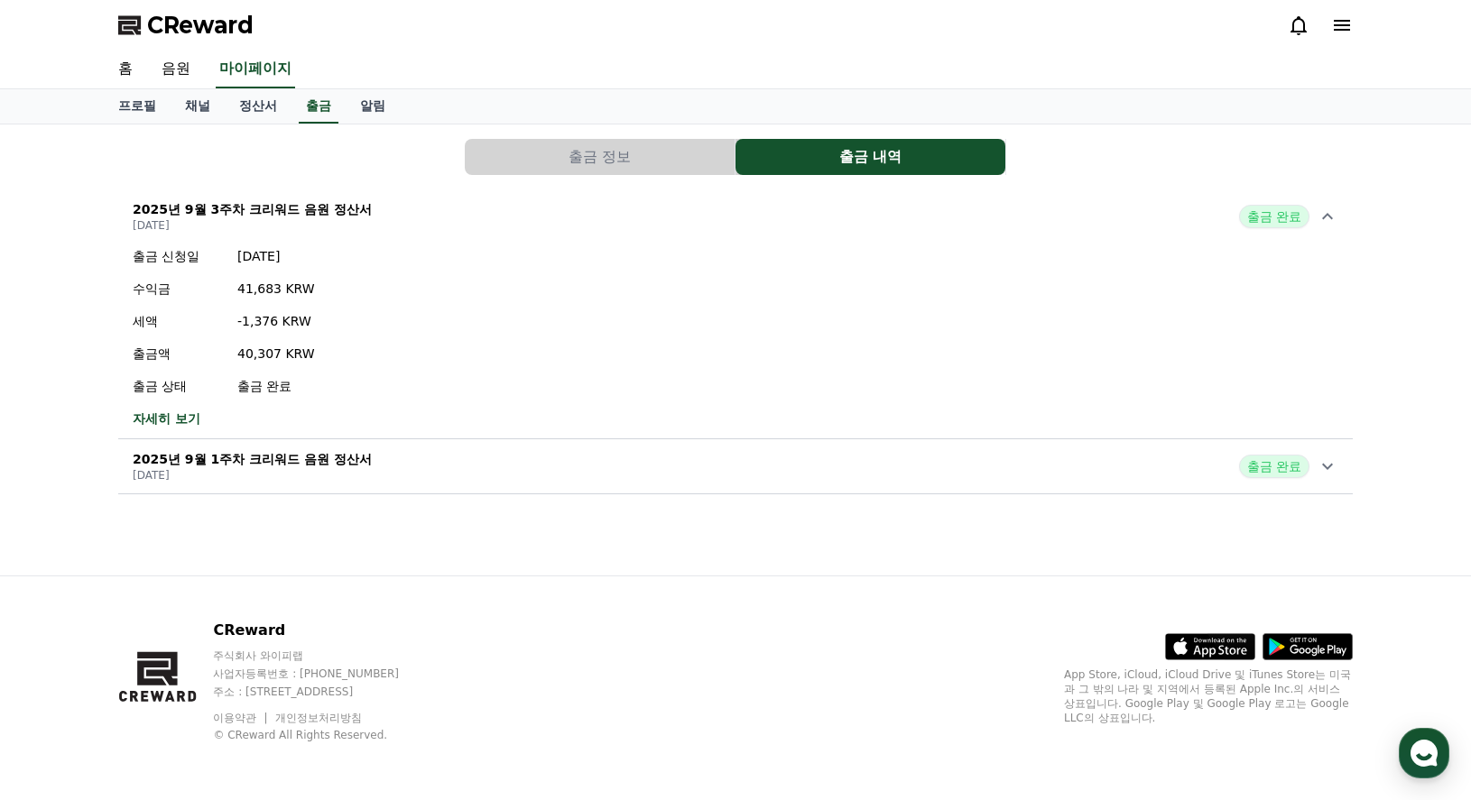
click at [1323, 466] on icon at bounding box center [1327, 467] width 11 height 6
